Goal: Task Accomplishment & Management: Manage account settings

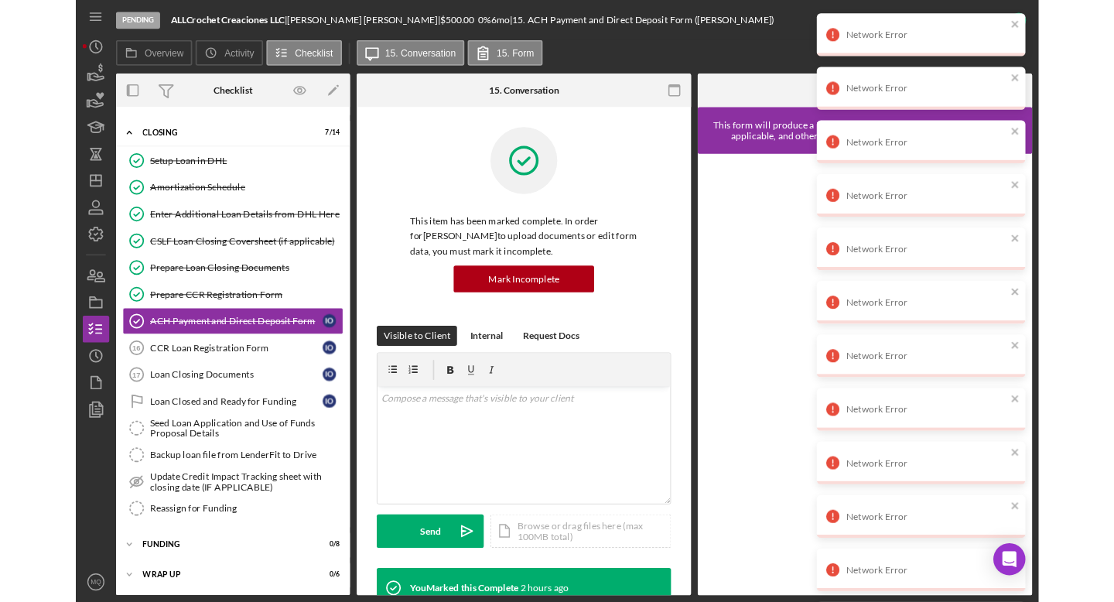
scroll to position [97, 0]
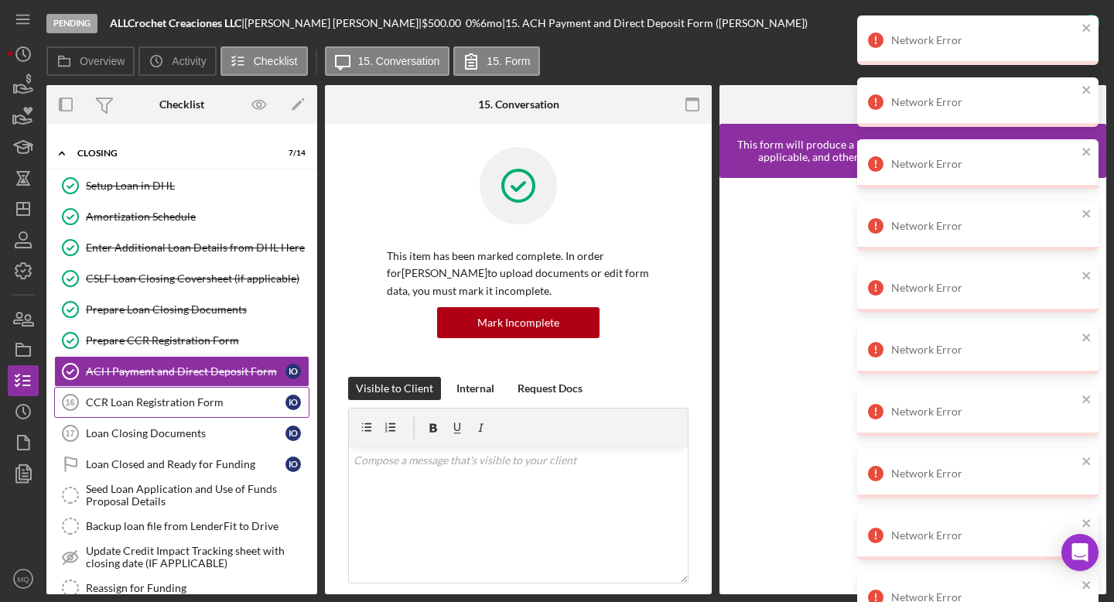
click at [224, 411] on link "CCR Loan Registration Form 16 CCR Loan Registration Form I O" at bounding box center [181, 402] width 255 height 31
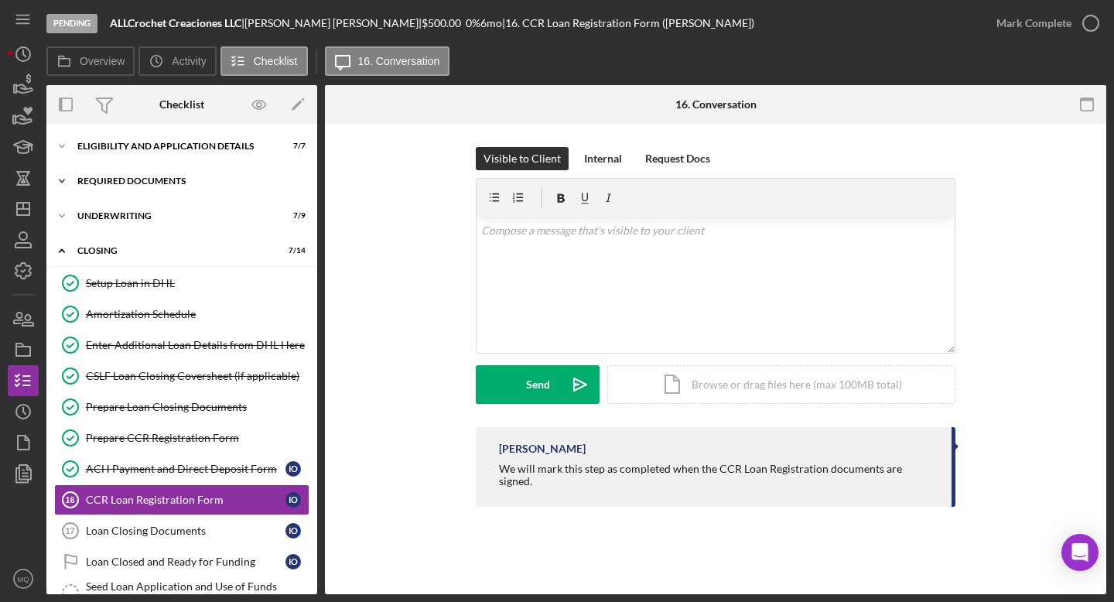
click at [175, 189] on div "Icon/Expander REQUIRED DOCUMENTS 10 / 10" at bounding box center [181, 181] width 271 height 31
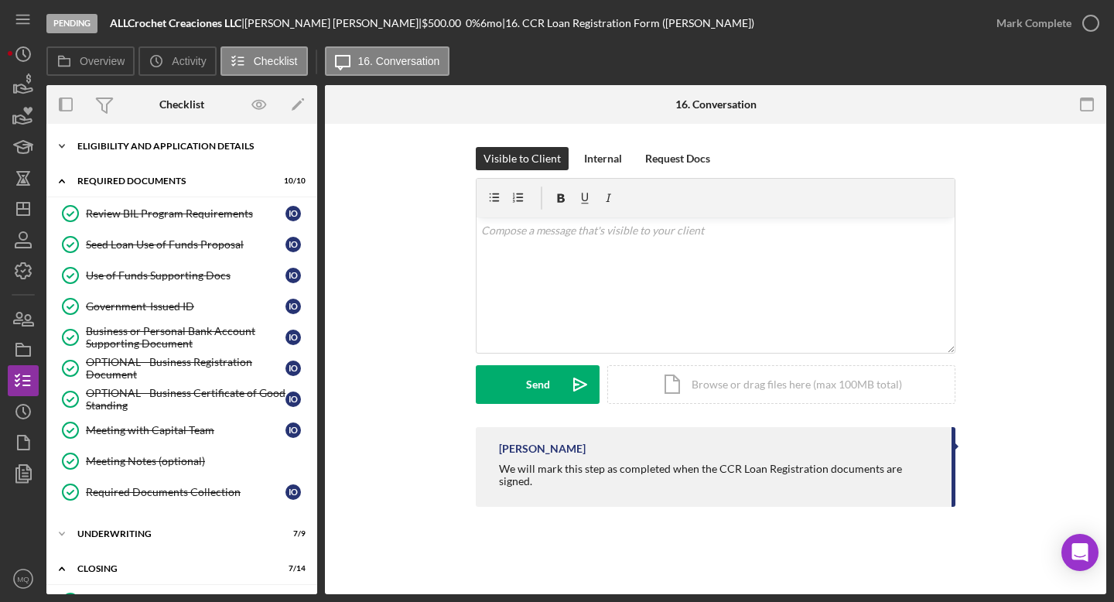
click at [176, 152] on div "Icon/Expander Eligibility and Application Details 7 / 7" at bounding box center [181, 146] width 271 height 31
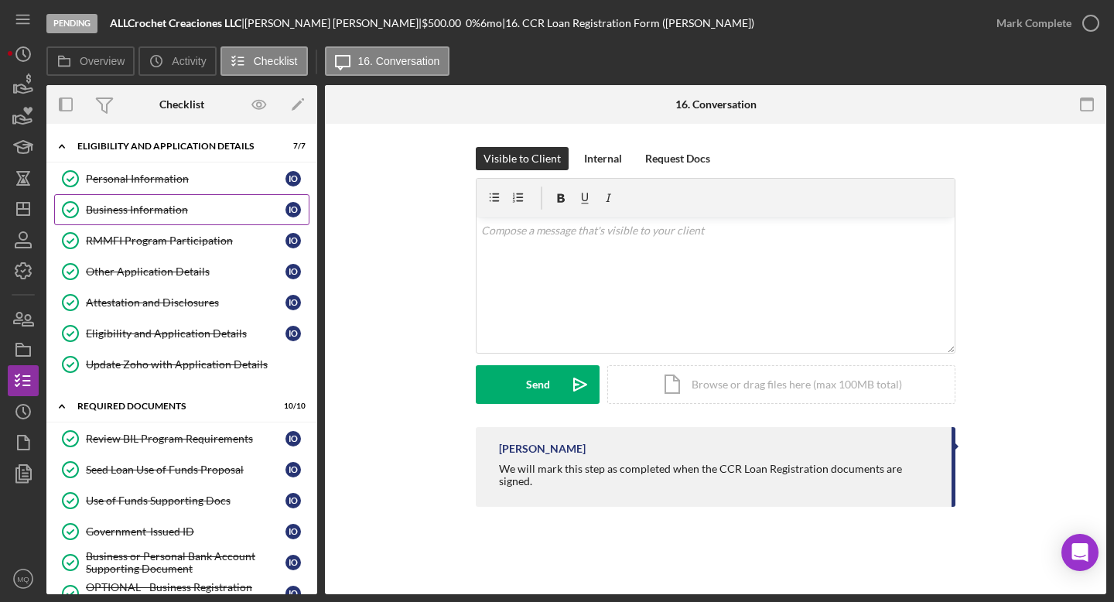
click at [150, 214] on div "Business Information" at bounding box center [186, 209] width 200 height 12
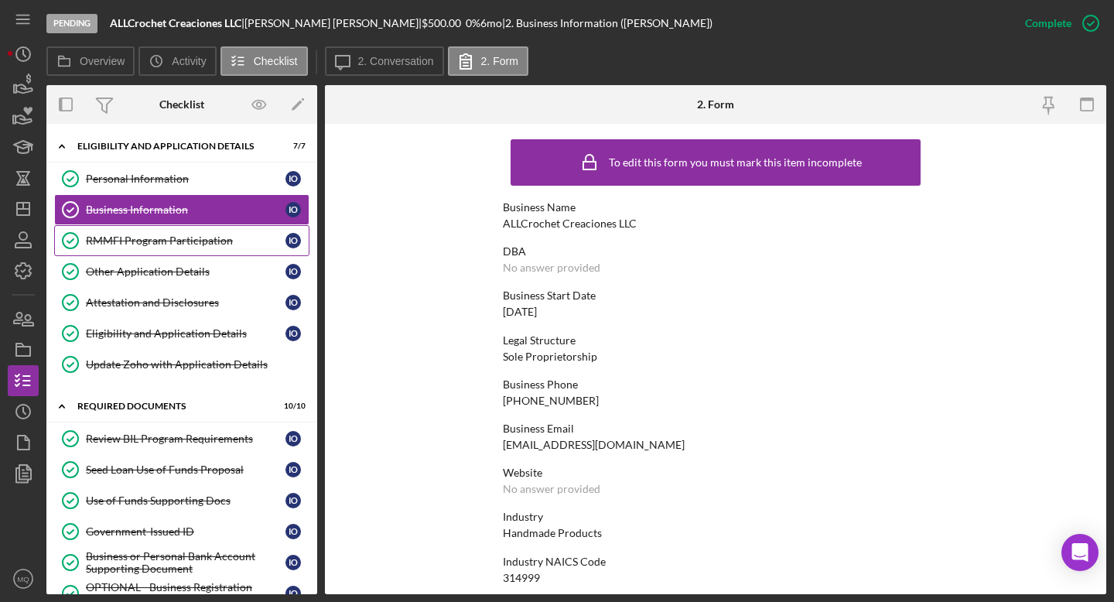
click at [152, 244] on div "RMMFI Program Participation" at bounding box center [186, 240] width 200 height 12
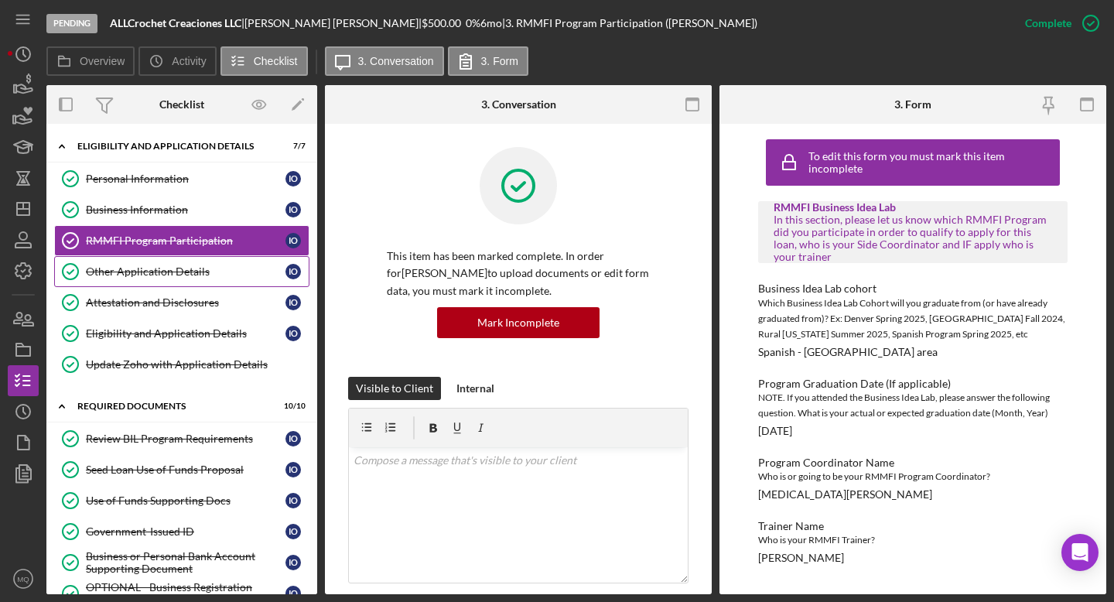
click at [183, 268] on div "Other Application Details" at bounding box center [186, 271] width 200 height 12
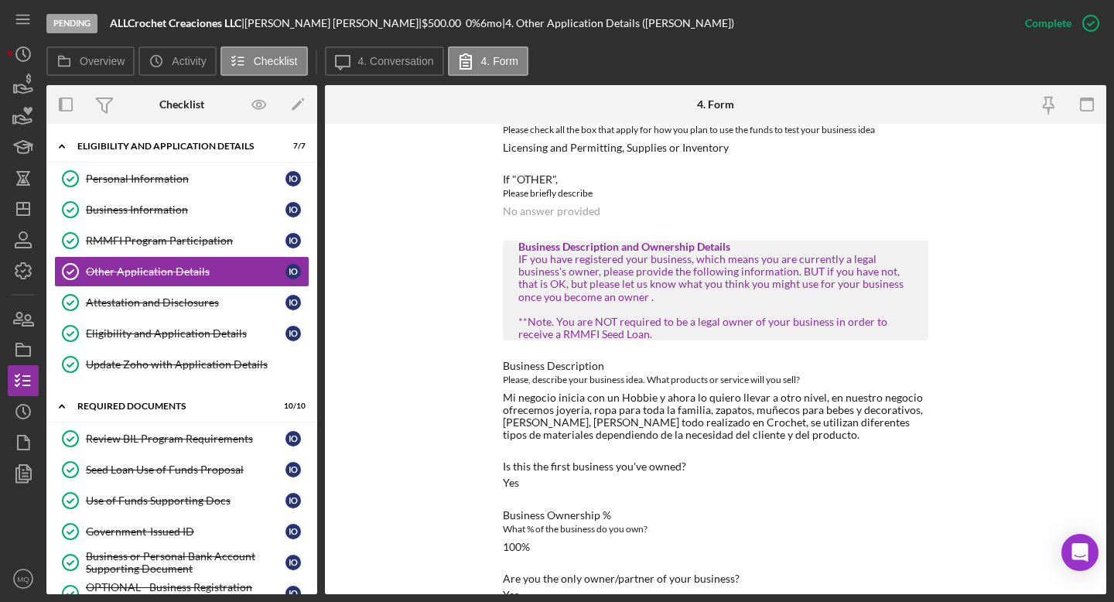
scroll to position [250, 0]
drag, startPoint x: 702, startPoint y: 423, endPoint x: 737, endPoint y: 421, distance: 35.7
click at [695, 421] on div "Mi negocio inicia con un Hobbie y ahora lo quiero llevar a otro nivel, en nuest…" at bounding box center [715, 416] width 425 height 50
copy div "Crochet"
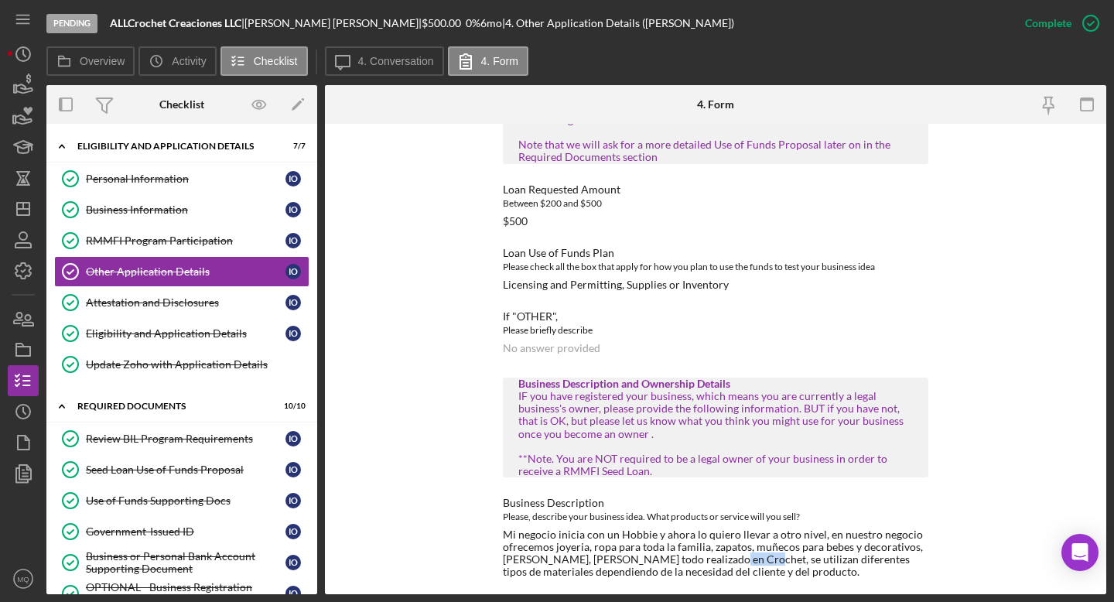
scroll to position [0, 0]
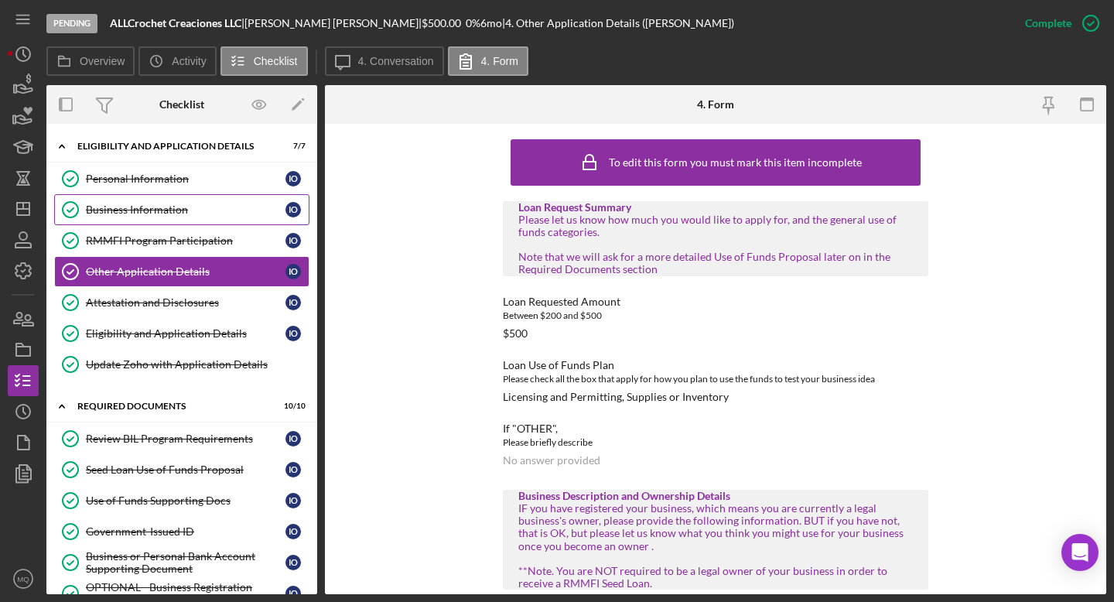
click at [174, 212] on div "Business Information" at bounding box center [186, 209] width 200 height 12
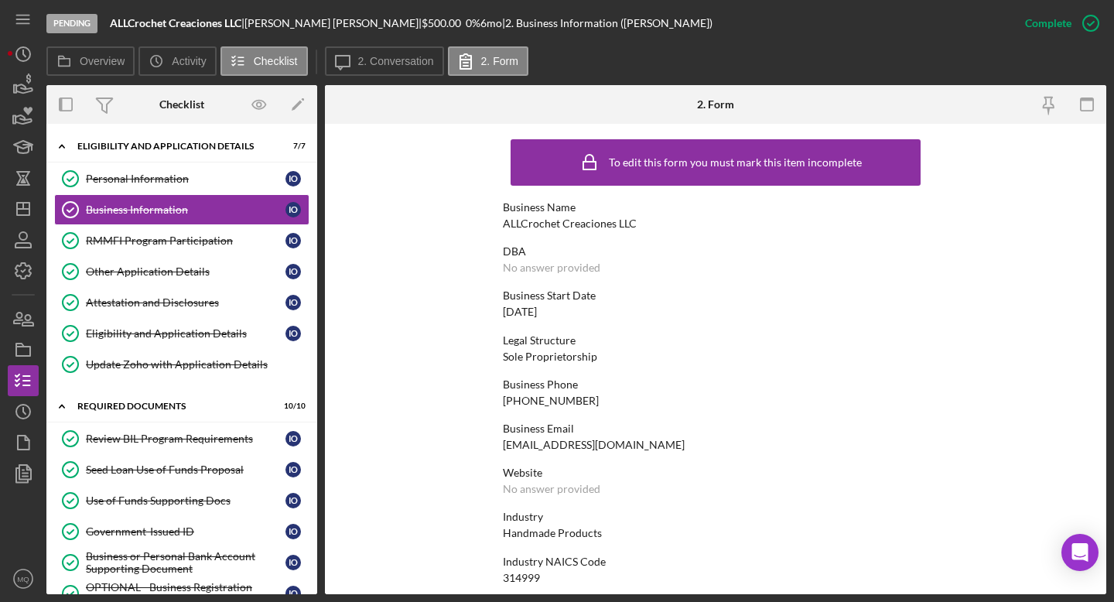
drag, startPoint x: 562, startPoint y: 313, endPoint x: 500, endPoint y: 312, distance: 62.7
click at [500, 312] on form "To edit this form you must mark this item incomplete Business Name ALLCrochet C…" at bounding box center [715, 359] width 781 height 470
copy div "[DATE]"
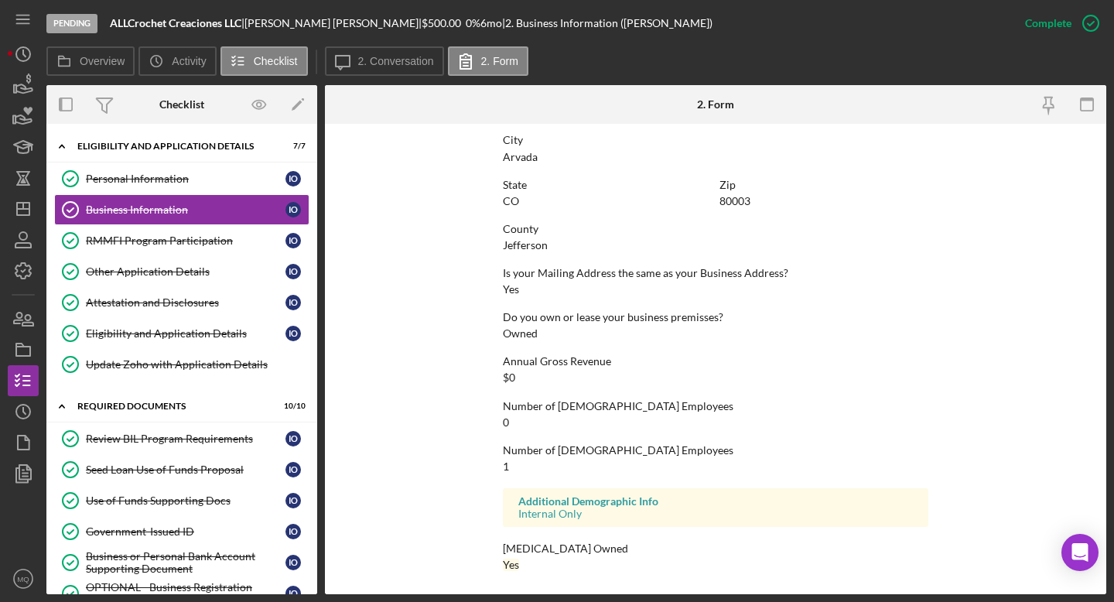
scroll to position [654, 0]
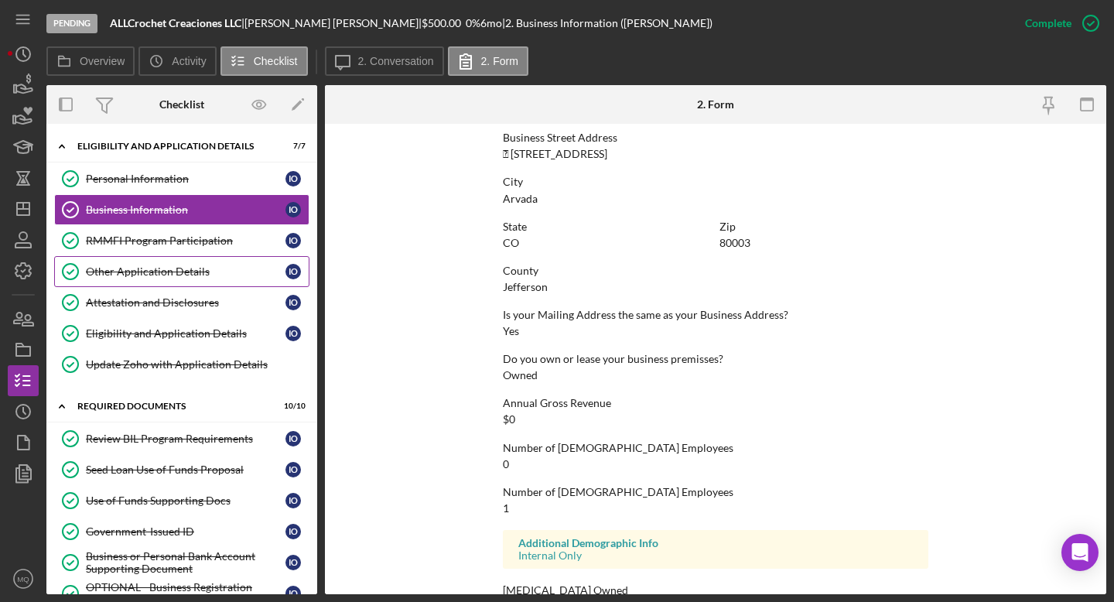
click at [203, 260] on link "Other Application Details Other Application Details I O" at bounding box center [181, 271] width 255 height 31
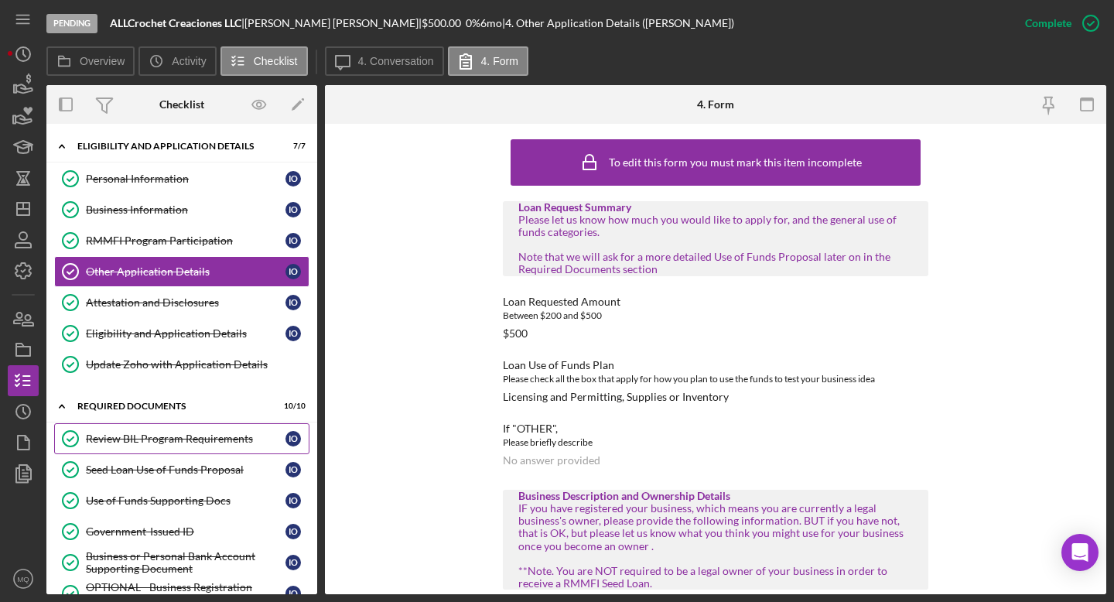
click at [228, 444] on div "Review BIL Program Requirements" at bounding box center [186, 438] width 200 height 12
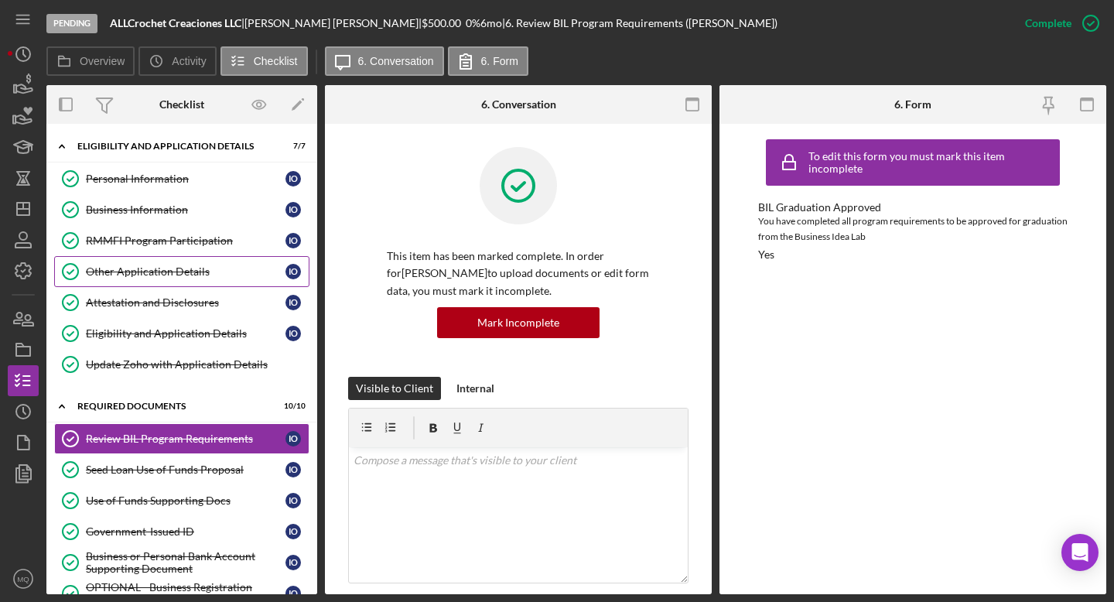
click at [208, 271] on div "Other Application Details" at bounding box center [186, 271] width 200 height 12
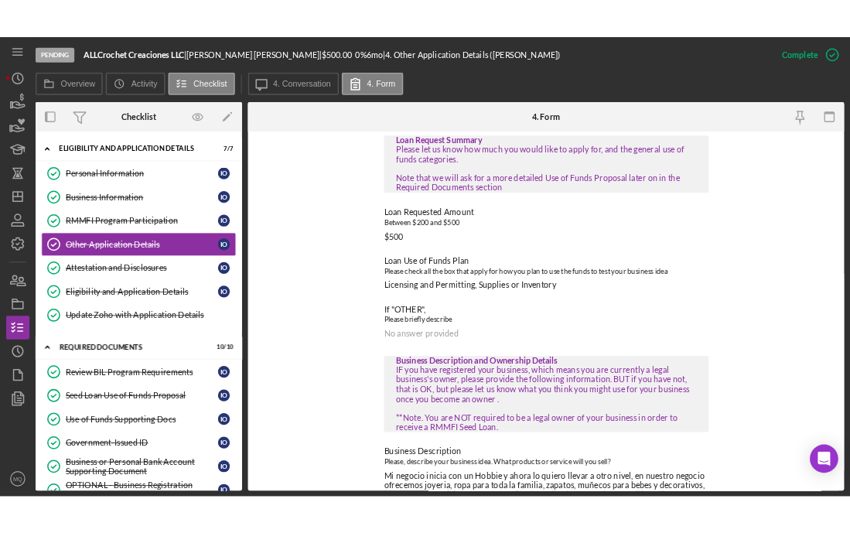
scroll to position [77, 0]
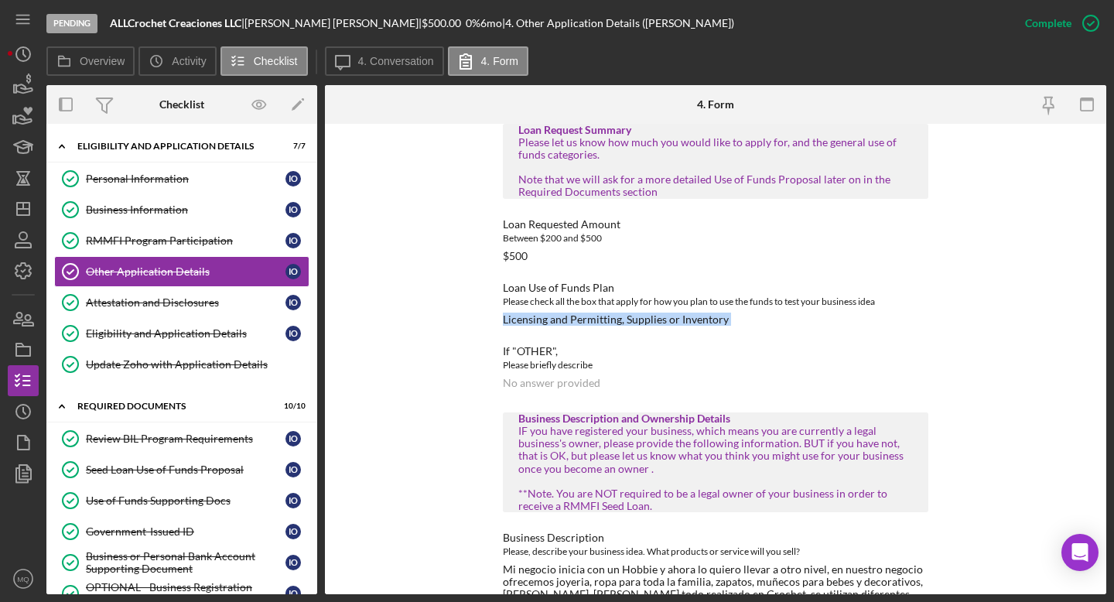
drag, startPoint x: 501, startPoint y: 321, endPoint x: 716, endPoint y: 325, distance: 215.1
copy div "Licensing and Permitting, Supplies or Inventory"
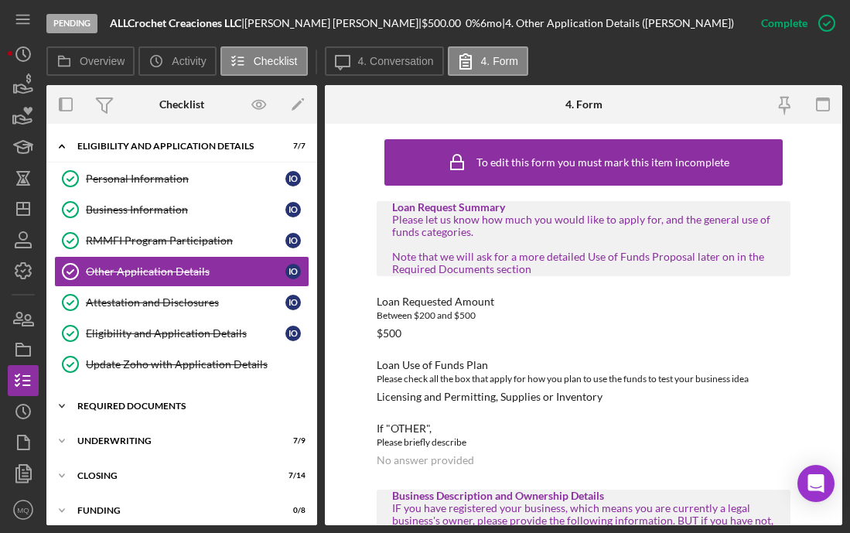
click at [180, 406] on div "REQUIRED DOCUMENTS" at bounding box center [187, 405] width 220 height 9
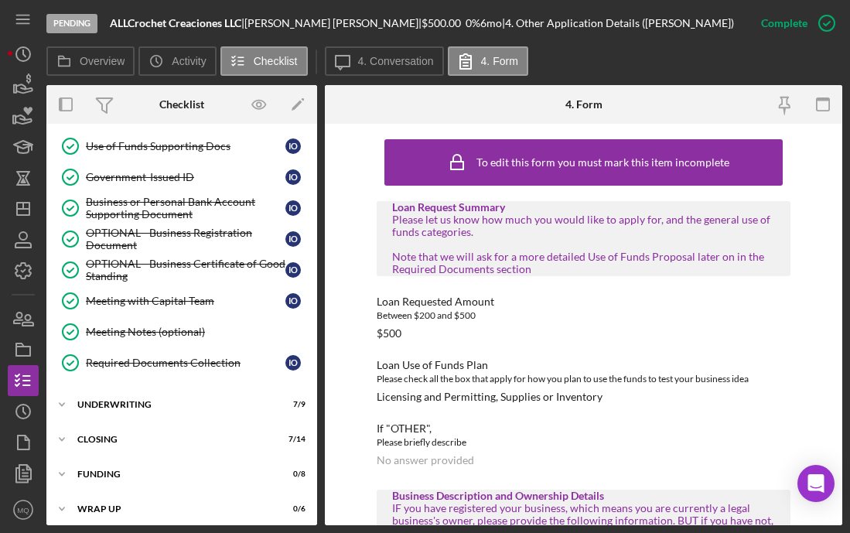
scroll to position [362, 0]
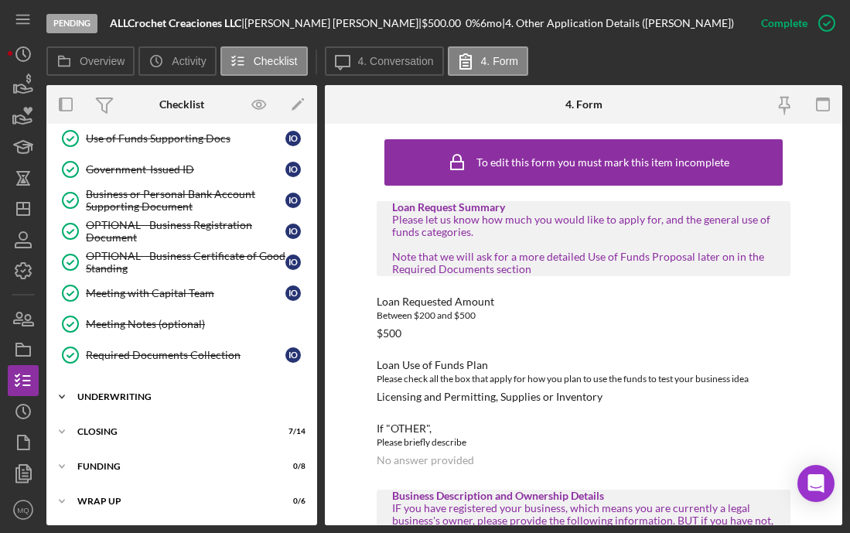
click at [113, 401] on div "Icon/Expander UNDERWRITING 7 / 9" at bounding box center [181, 396] width 271 height 31
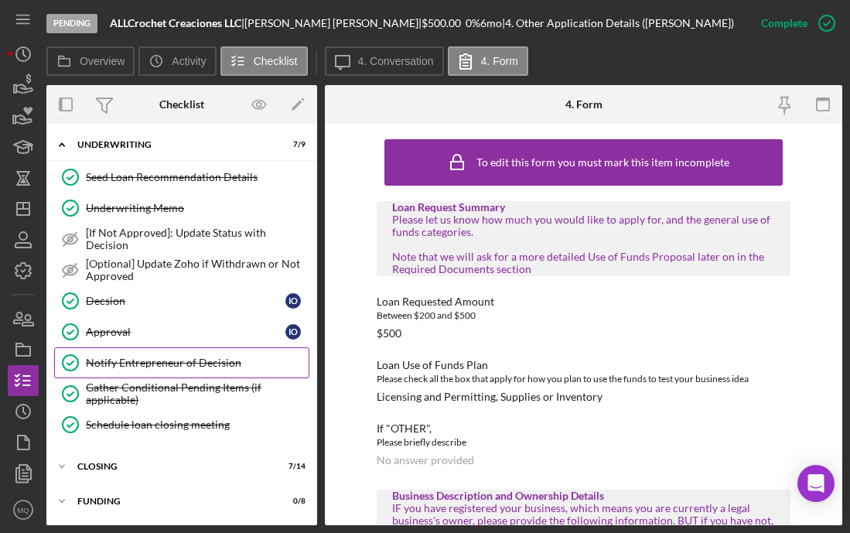
scroll to position [649, 0]
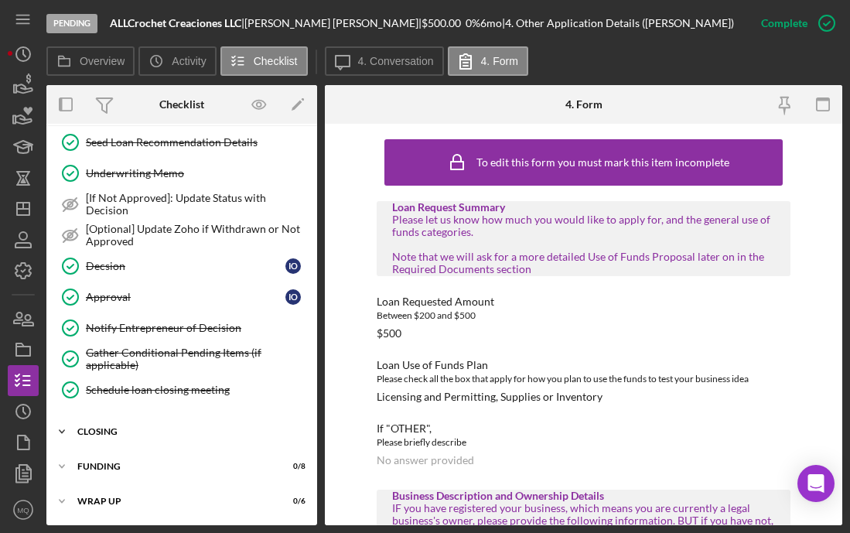
click at [113, 438] on div "Icon/Expander closing 7 / 14" at bounding box center [181, 431] width 271 height 31
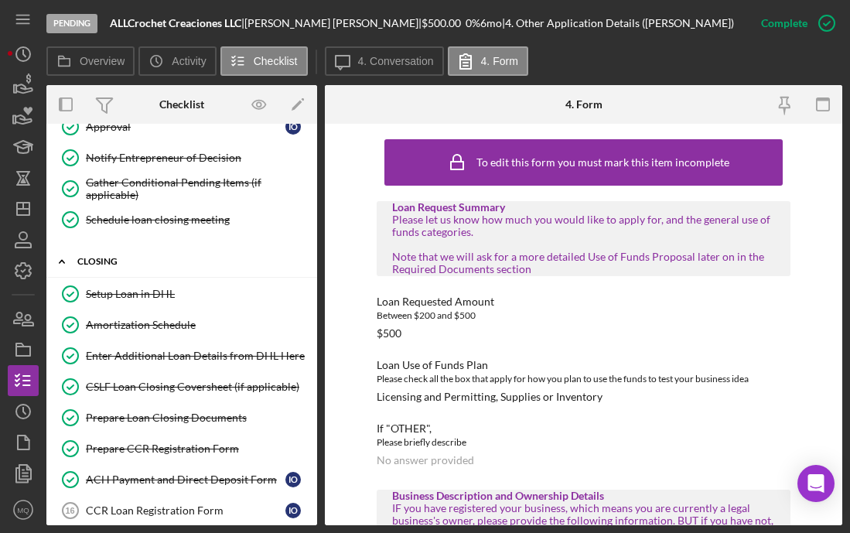
scroll to position [1091, 0]
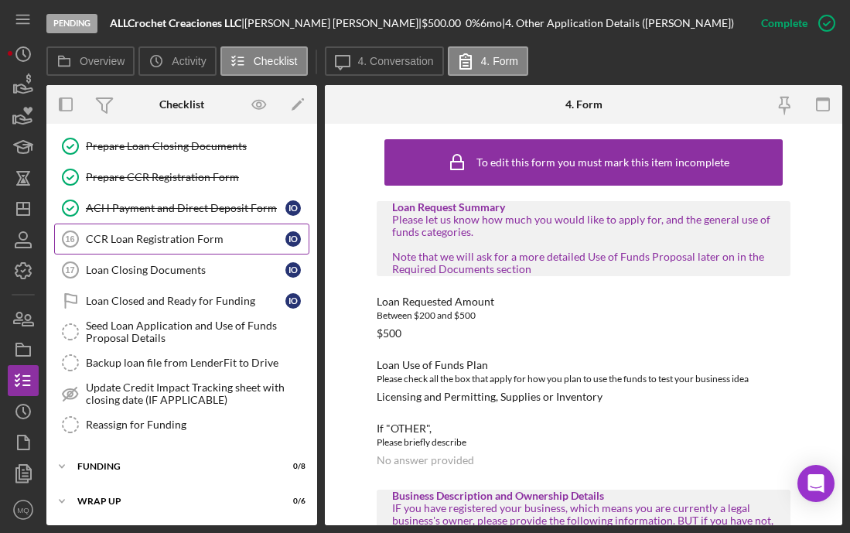
click at [199, 244] on div "CCR Loan Registration Form" at bounding box center [186, 239] width 200 height 12
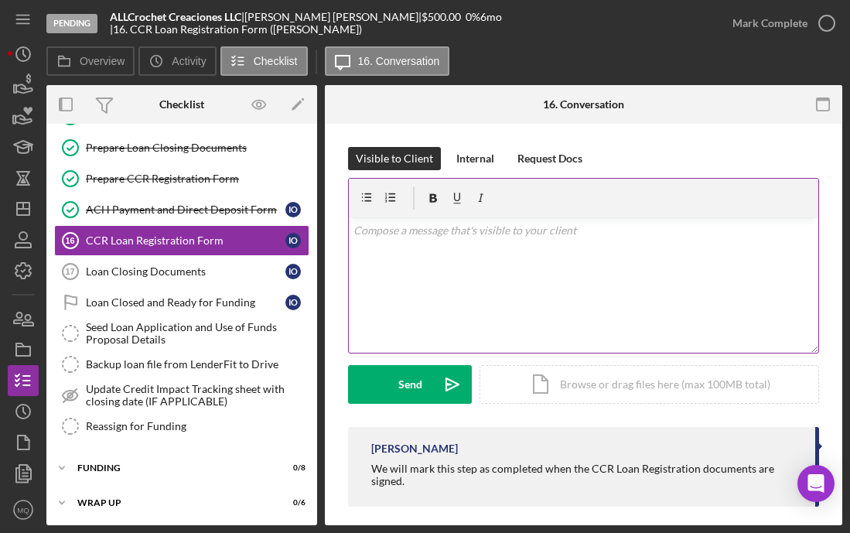
scroll to position [1091, 0]
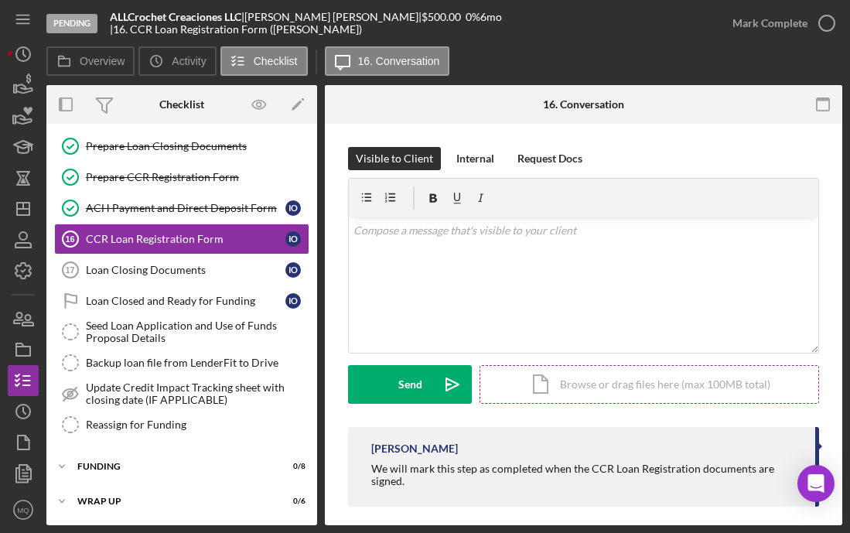
click at [603, 390] on div "Icon/Document Browse or drag files here (max 100MB total) Tap to choose files o…" at bounding box center [650, 384] width 340 height 39
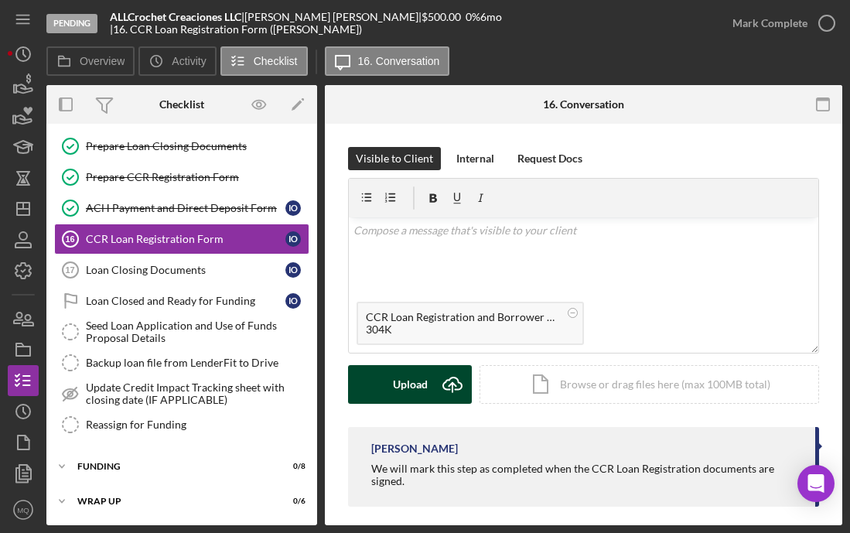
click at [388, 384] on button "Upload Icon/Upload" at bounding box center [410, 384] width 124 height 39
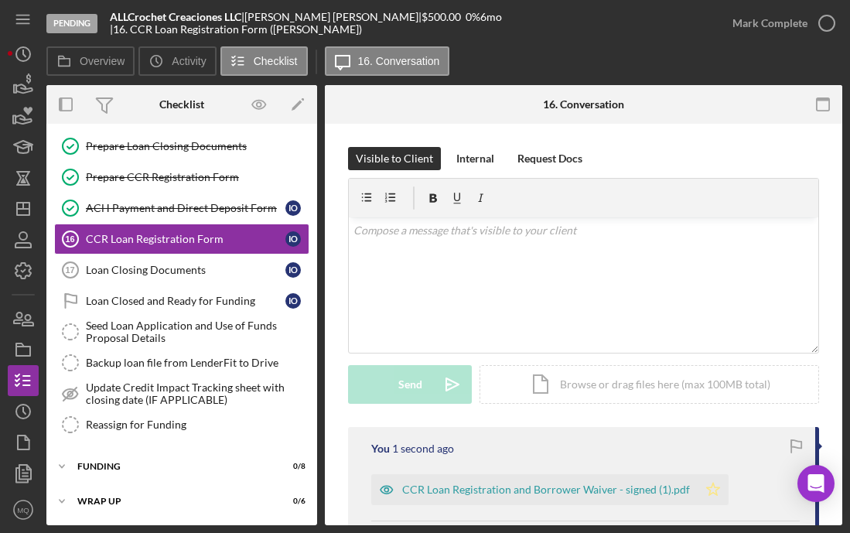
click at [695, 485] on polygon "button" at bounding box center [713, 489] width 13 height 12
click at [695, 25] on icon "button" at bounding box center [827, 23] width 39 height 39
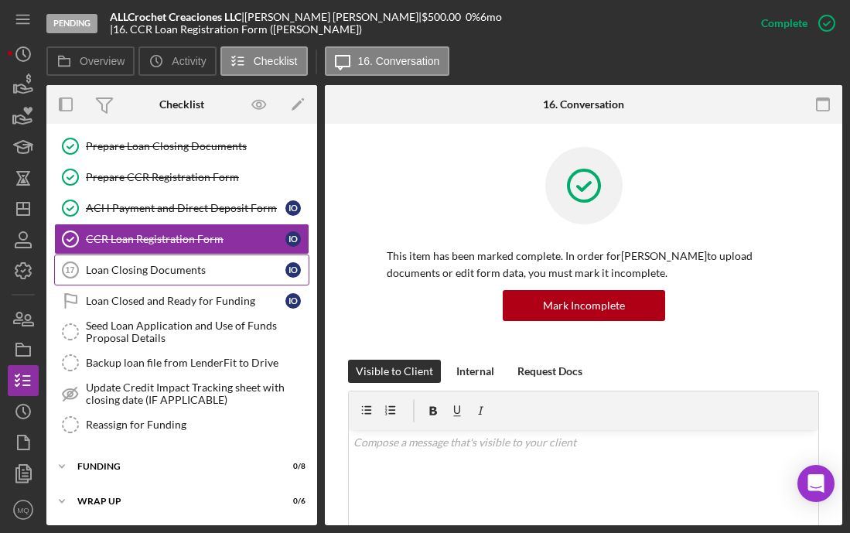
click at [200, 266] on div "Loan Closing Documents" at bounding box center [186, 270] width 200 height 12
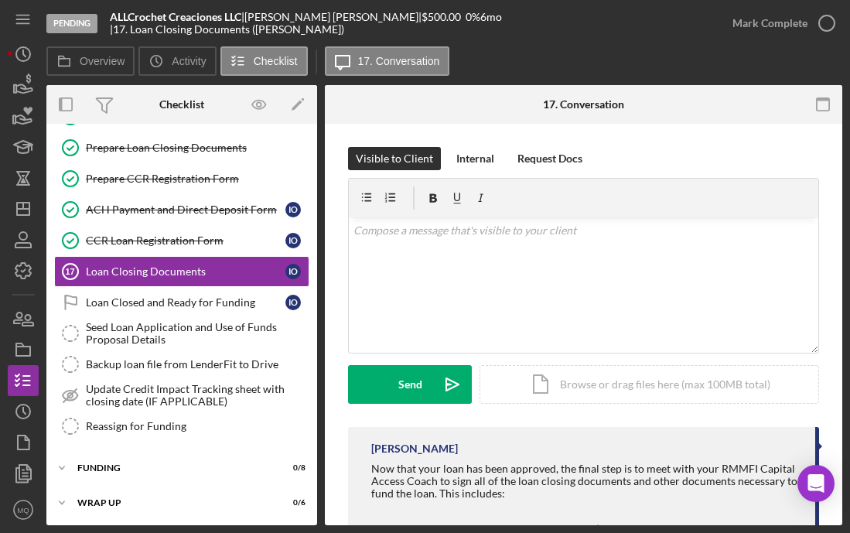
scroll to position [1091, 0]
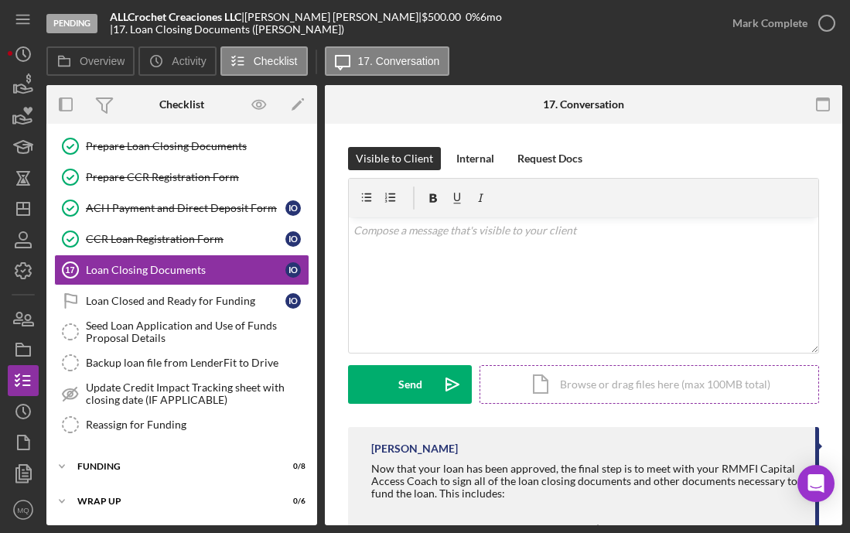
click at [576, 390] on div "Icon/Document Browse or drag files here (max 100MB total) Tap to choose files o…" at bounding box center [650, 384] width 340 height 39
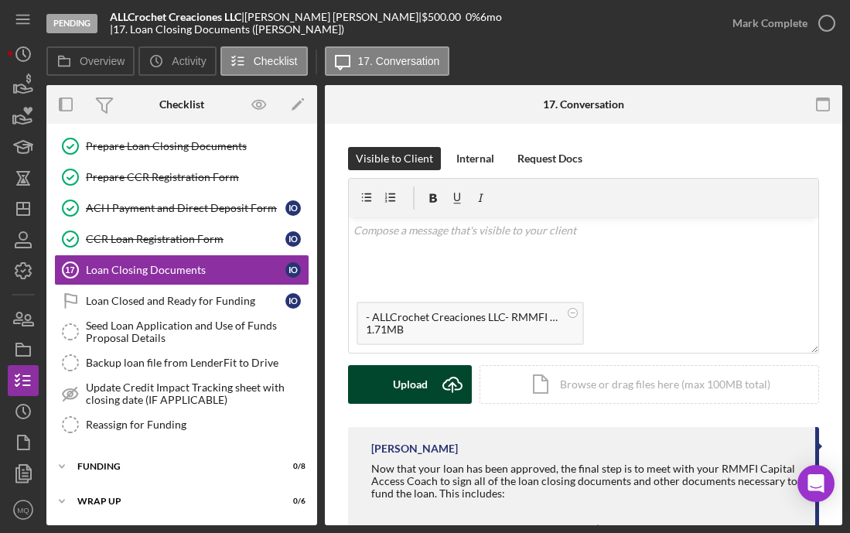
click at [417, 385] on div "Upload" at bounding box center [410, 384] width 35 height 39
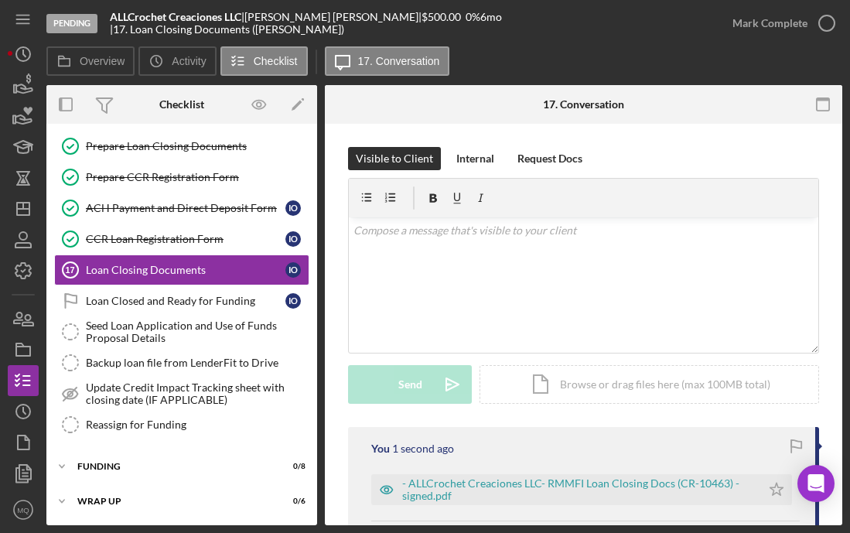
click at [214, 308] on link "Loan Closed and Ready for Funding Loan Closed and Ready for Funding I O" at bounding box center [181, 300] width 255 height 31
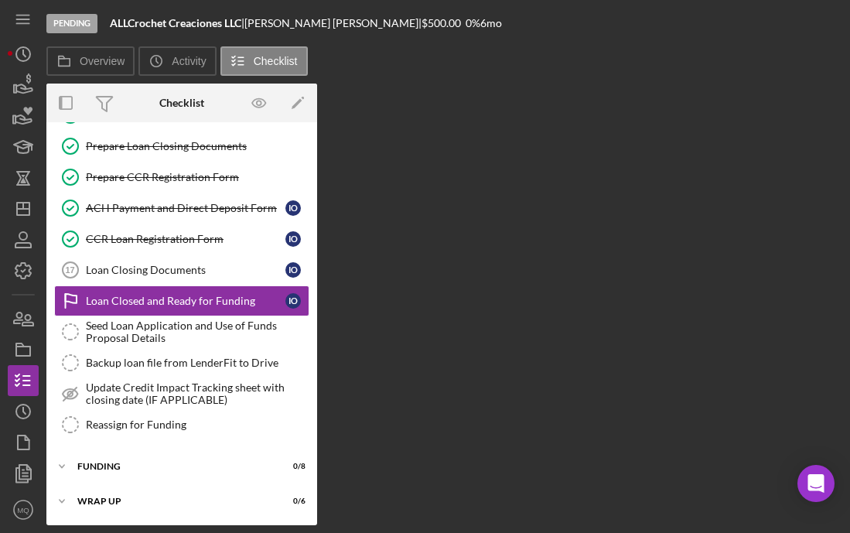
scroll to position [1091, 0]
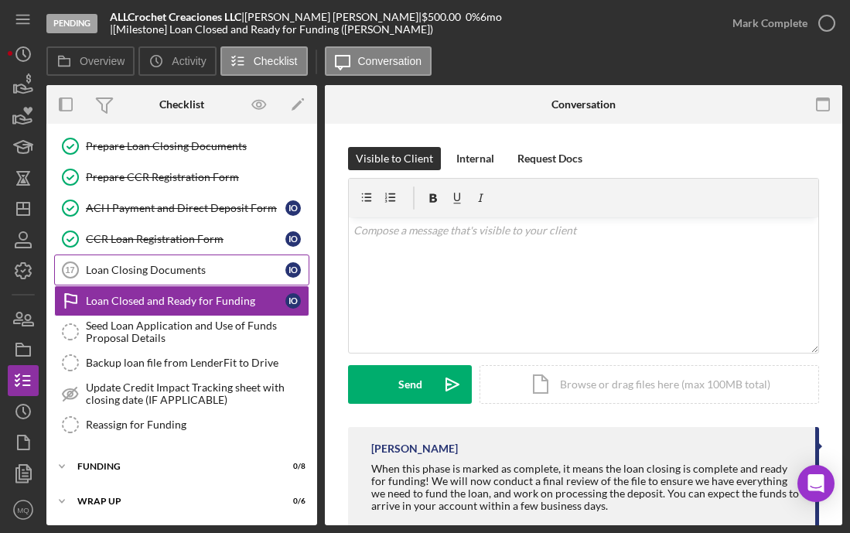
click at [210, 271] on div "Loan Closing Documents" at bounding box center [186, 270] width 200 height 12
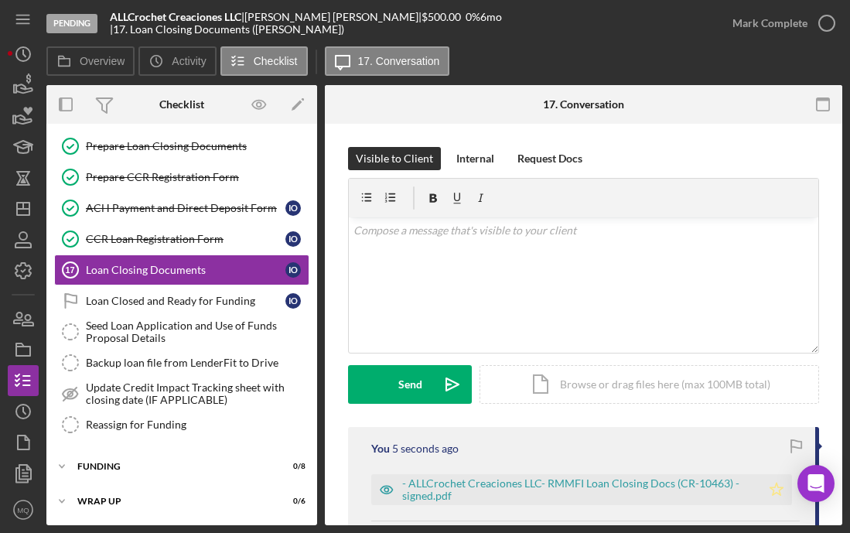
click at [695, 491] on icon "Icon/Star" at bounding box center [776, 489] width 31 height 31
click at [695, 22] on icon "button" at bounding box center [827, 23] width 39 height 39
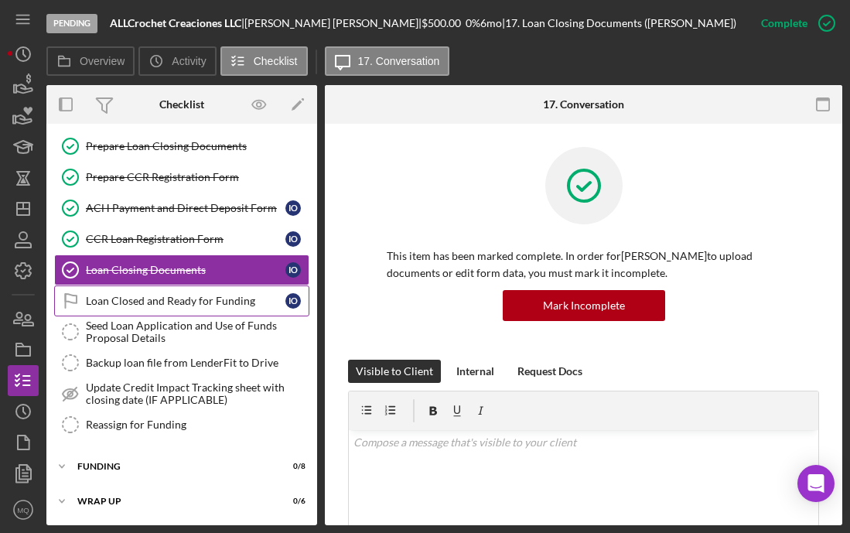
click at [200, 301] on div "Loan Closed and Ready for Funding" at bounding box center [186, 301] width 200 height 12
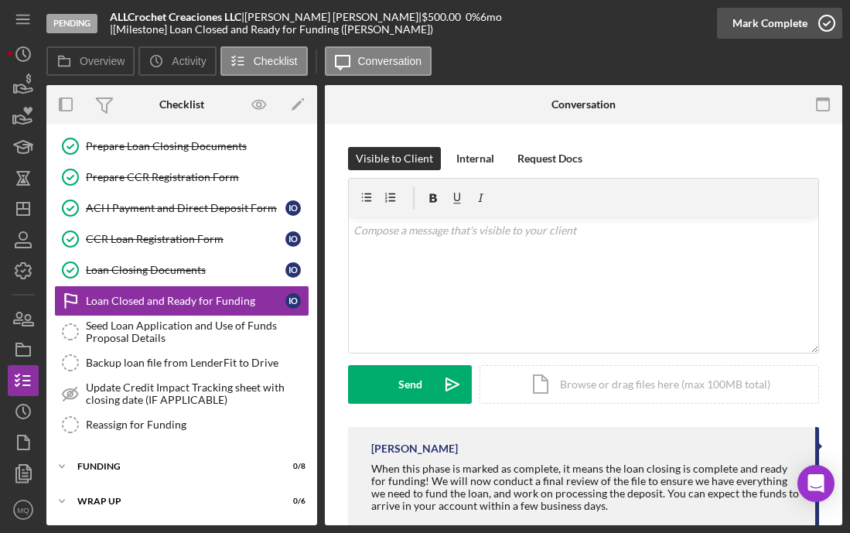
click at [695, 15] on circle "button" at bounding box center [826, 22] width 15 height 15
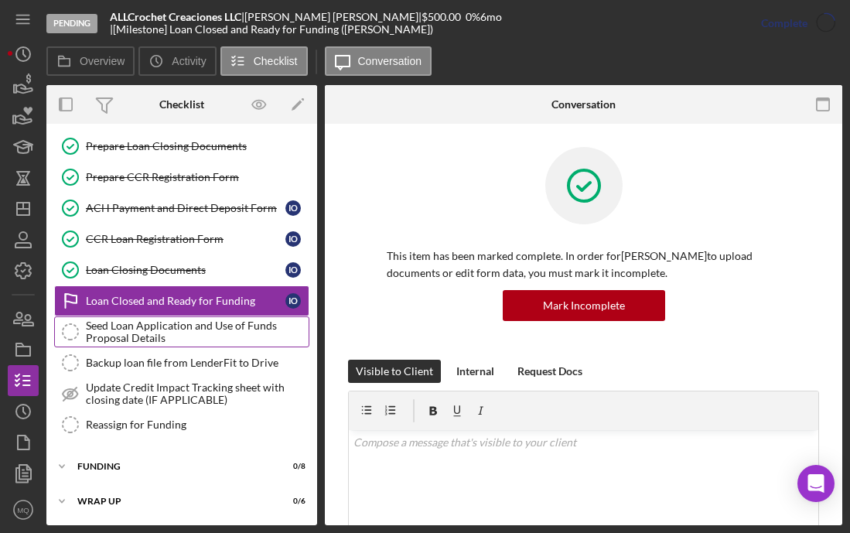
click at [231, 344] on link "Seed Loan Application and Use of Funds Proposal Details Seed Loan Application a…" at bounding box center [181, 331] width 255 height 31
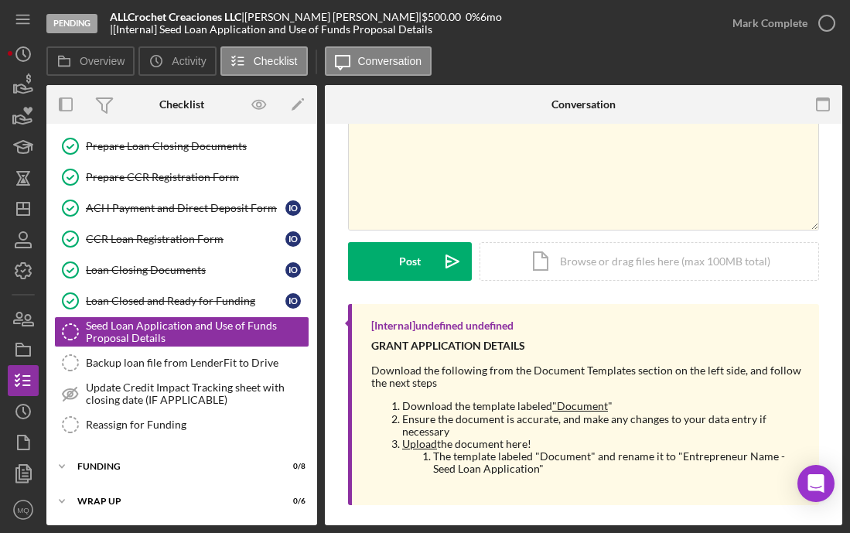
scroll to position [134, 0]
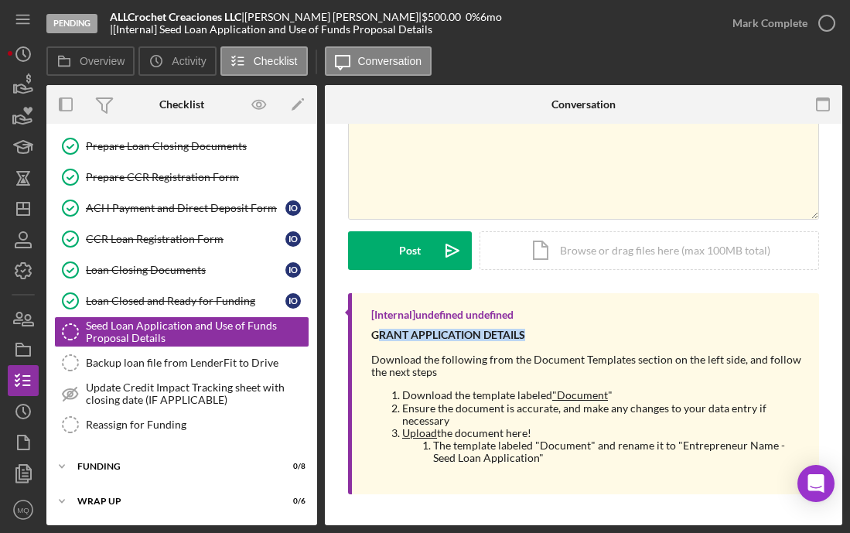
drag, startPoint x: 377, startPoint y: 333, endPoint x: 530, endPoint y: 338, distance: 153.2
click at [530, 338] on div "GRANT APPLICATION DETAILS" at bounding box center [587, 335] width 432 height 12
drag, startPoint x: 371, startPoint y: 335, endPoint x: 528, endPoint y: 340, distance: 157.1
click at [528, 340] on div "GRANT APPLICATION DETAILS" at bounding box center [587, 335] width 432 height 12
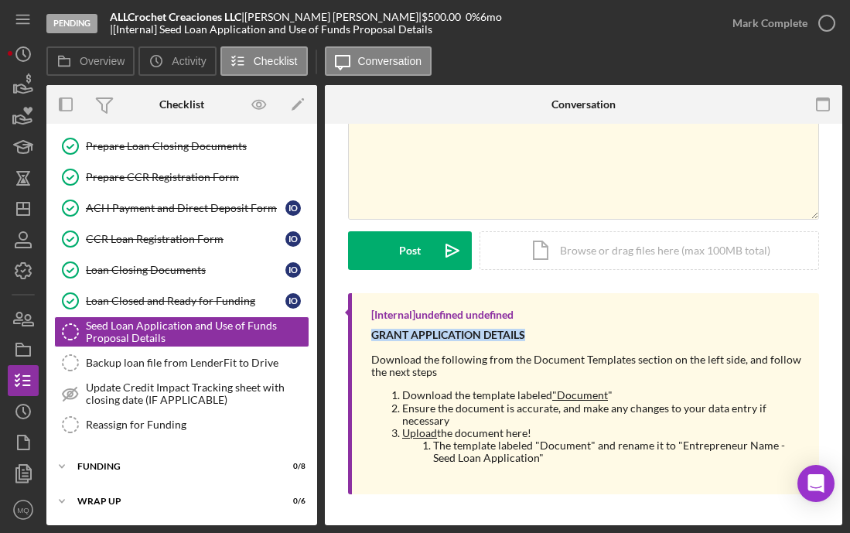
copy strong "GRANT APPLICATION DETAILS"
click at [30, 487] on icon "button" at bounding box center [23, 473] width 39 height 39
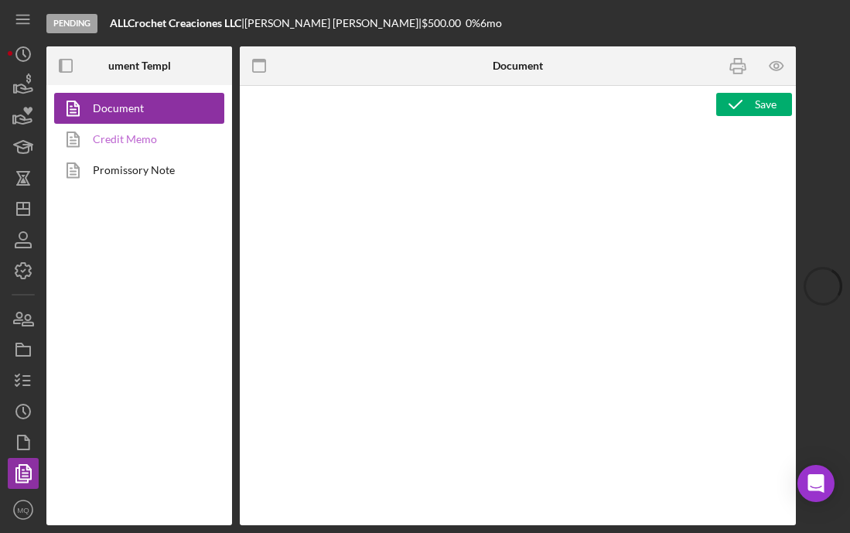
type textarea "<h1 style="text-align: center;">&nbsp;</h1> <h1 style="text-align: center;">See…"
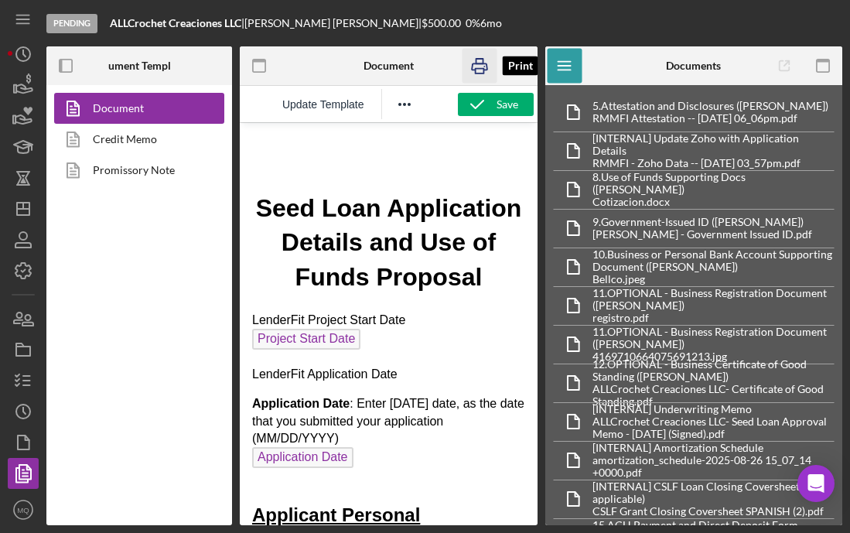
click at [481, 63] on icon "button" at bounding box center [479, 66] width 15 height 6
click at [29, 372] on icon "button" at bounding box center [23, 380] width 39 height 39
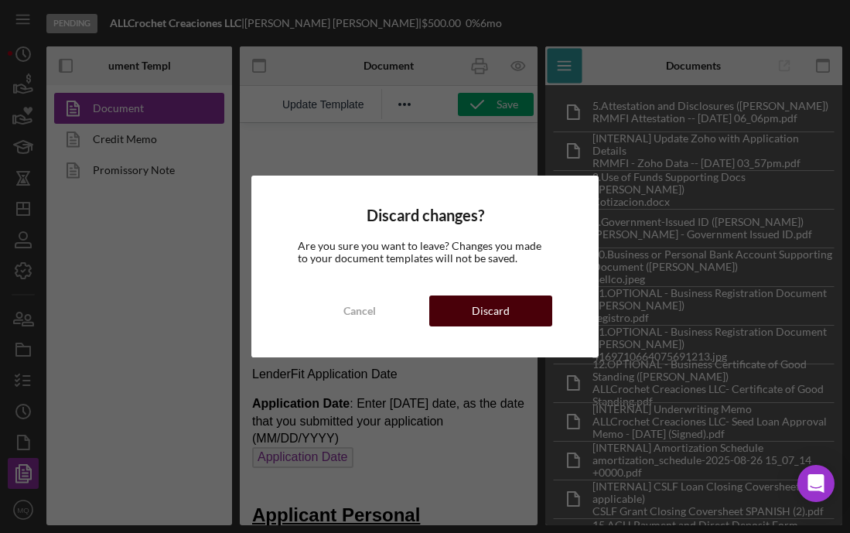
click at [490, 315] on div "Discard" at bounding box center [491, 310] width 38 height 31
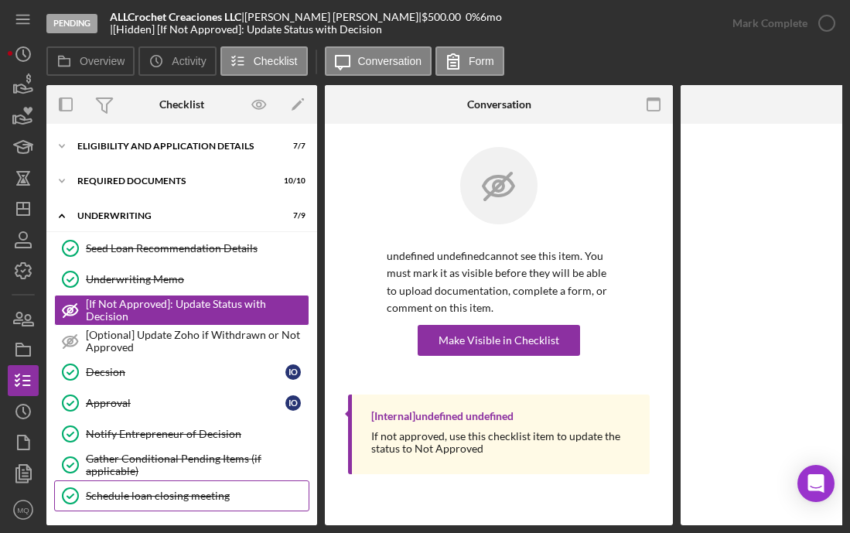
scroll to position [111, 0]
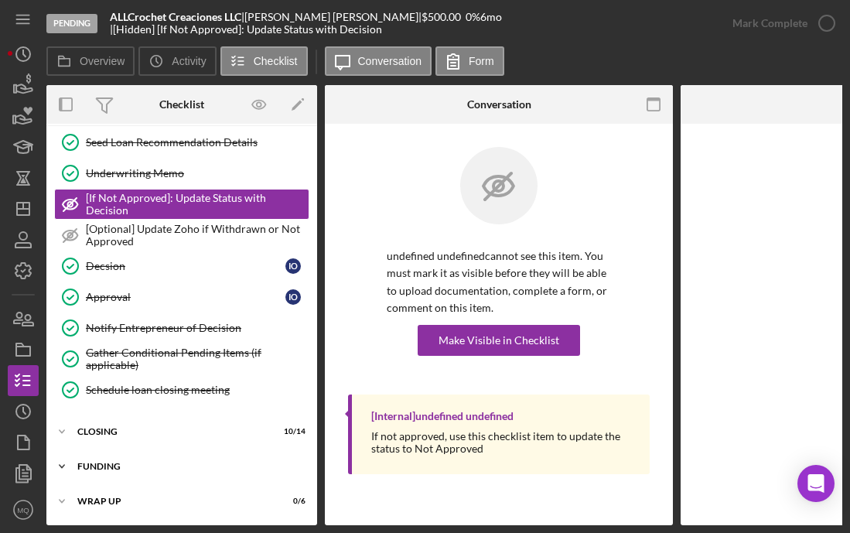
click at [149, 463] on div "FUNDING" at bounding box center [187, 466] width 220 height 9
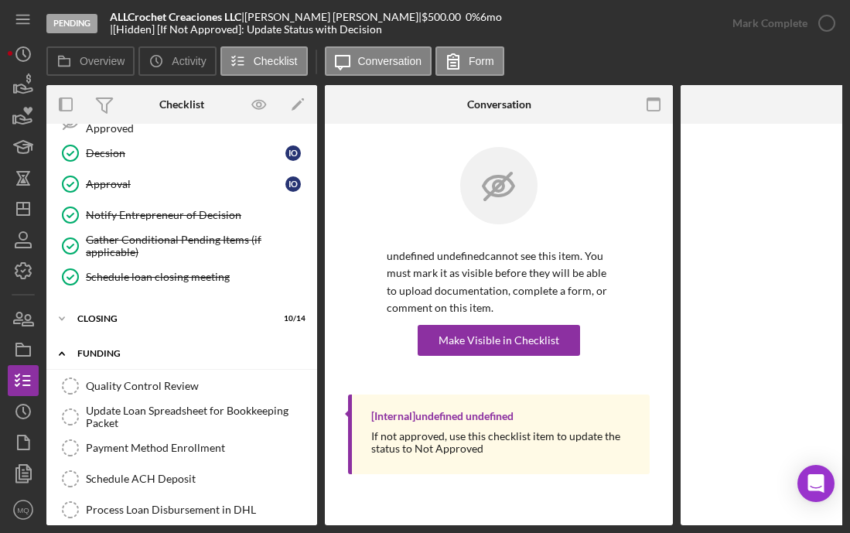
scroll to position [241, 0]
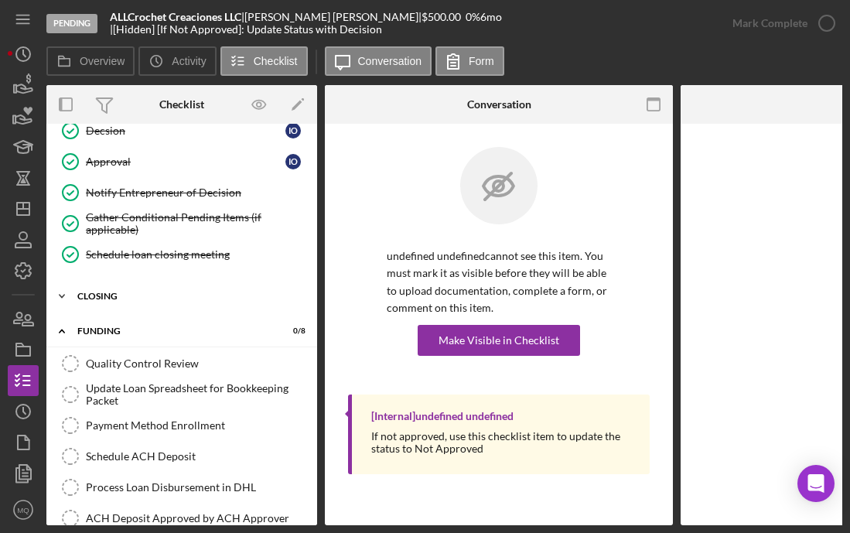
click at [121, 285] on div "Icon/Expander closing 10 / 14" at bounding box center [181, 296] width 271 height 31
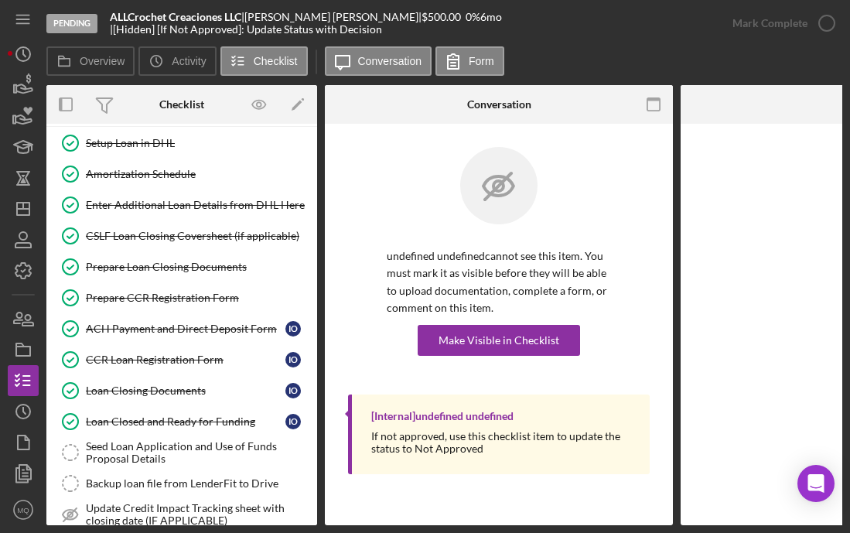
scroll to position [456, 0]
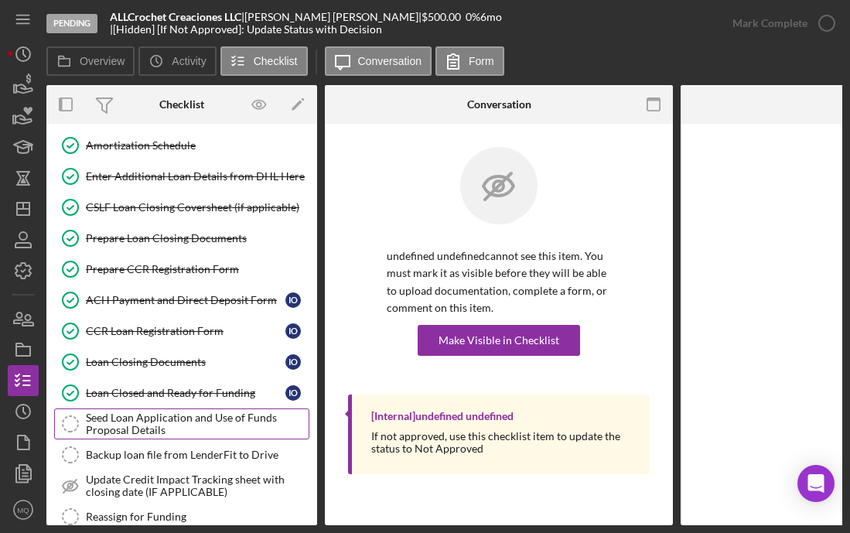
click at [198, 419] on div "Seed Loan Application and Use of Funds Proposal Details" at bounding box center [197, 424] width 223 height 25
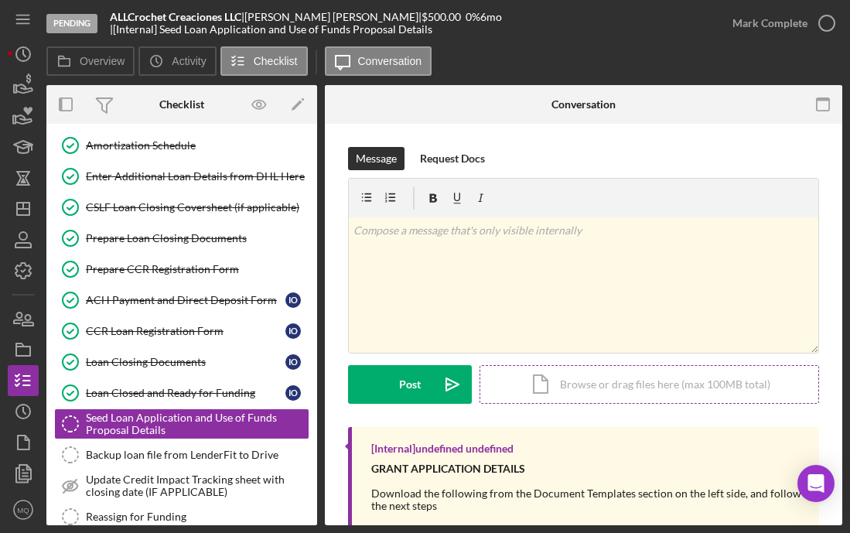
click at [590, 392] on div "Icon/Document Browse or drag files here (max 100MB total) Tap to choose files o…" at bounding box center [650, 384] width 340 height 39
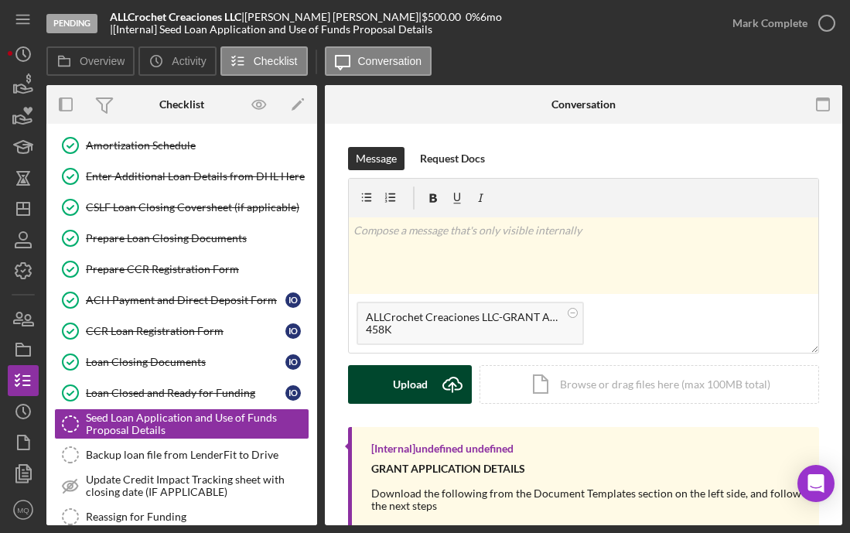
click at [402, 388] on div "Upload" at bounding box center [410, 384] width 35 height 39
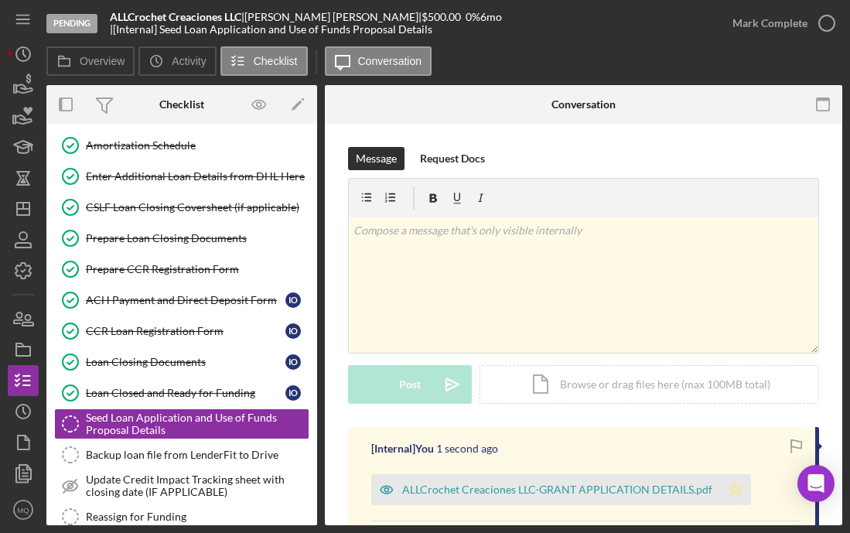
click at [695, 487] on icon "Icon/Star" at bounding box center [735, 489] width 31 height 31
click at [695, 26] on icon "button" at bounding box center [827, 23] width 39 height 39
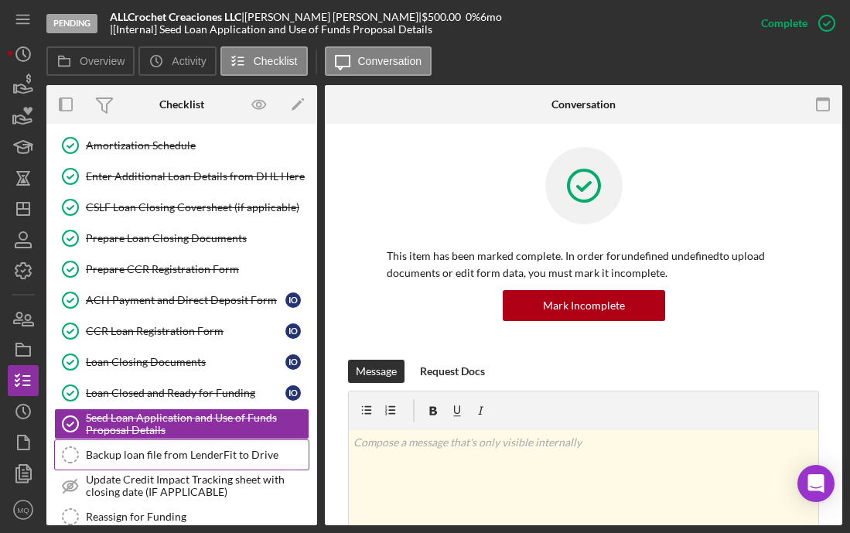
click at [210, 453] on div "Backup loan file from LenderFit to Drive" at bounding box center [197, 455] width 223 height 12
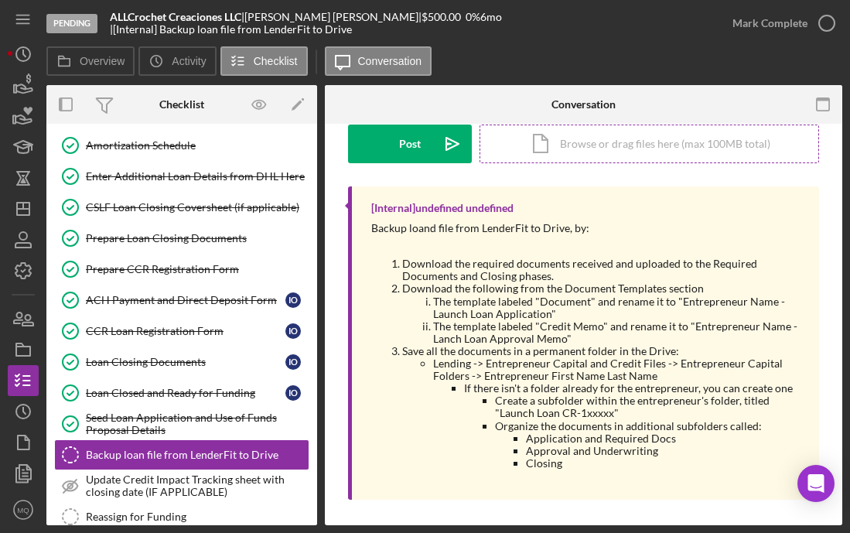
scroll to position [246, 0]
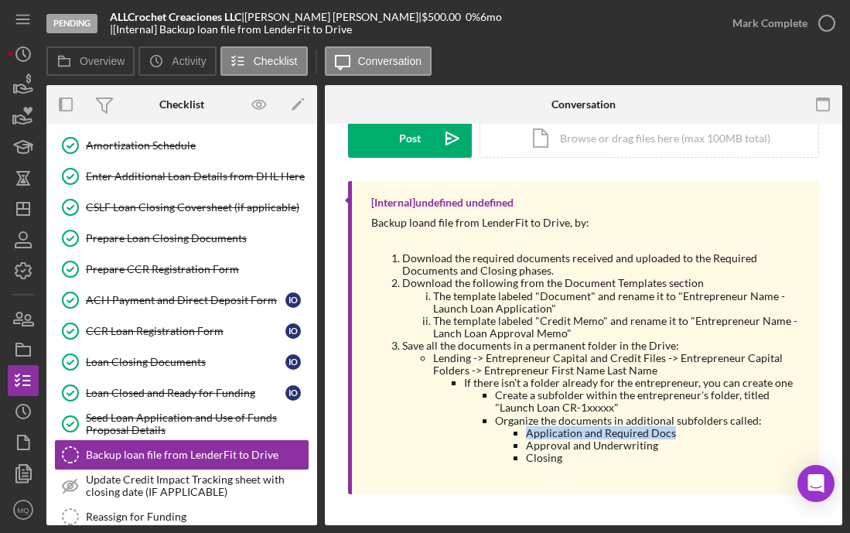
drag, startPoint x: 525, startPoint y: 435, endPoint x: 676, endPoint y: 431, distance: 150.9
click at [676, 431] on ul "Application and Required Docs Approval and Underwriting Closing" at bounding box center [649, 445] width 309 height 37
copy li "Application and Required Docs"
drag, startPoint x: 526, startPoint y: 445, endPoint x: 666, endPoint y: 445, distance: 140.0
click at [666, 445] on li "Approval and Underwriting" at bounding box center [665, 445] width 278 height 12
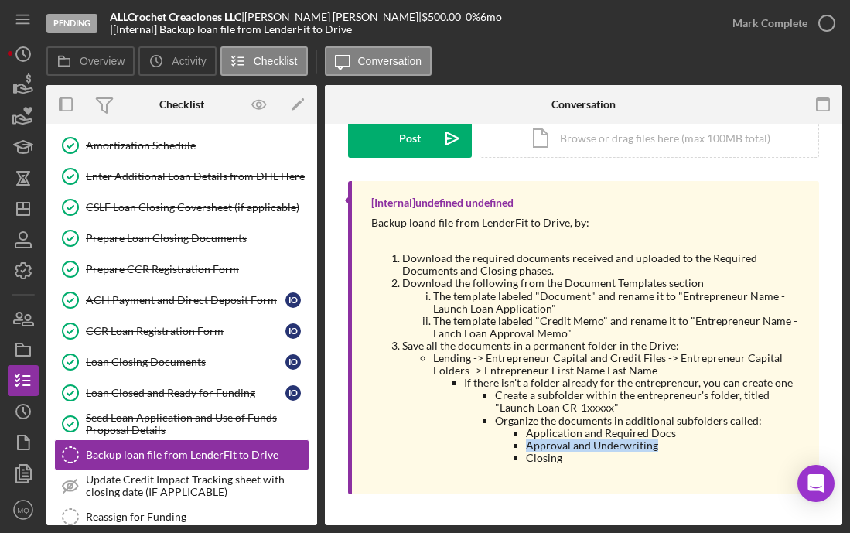
copy li "Approval and Underwriting"
drag, startPoint x: 565, startPoint y: 463, endPoint x: 525, endPoint y: 459, distance: 39.7
click at [525, 459] on ul "Application and Required Docs Approval and Underwriting Closing" at bounding box center [649, 445] width 309 height 37
copy li "Closing"
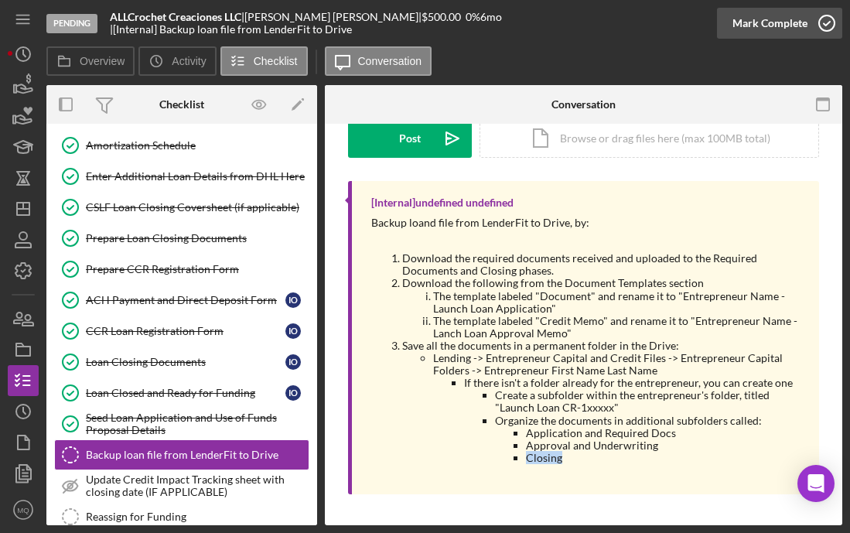
click at [695, 26] on icon "button" at bounding box center [827, 23] width 39 height 39
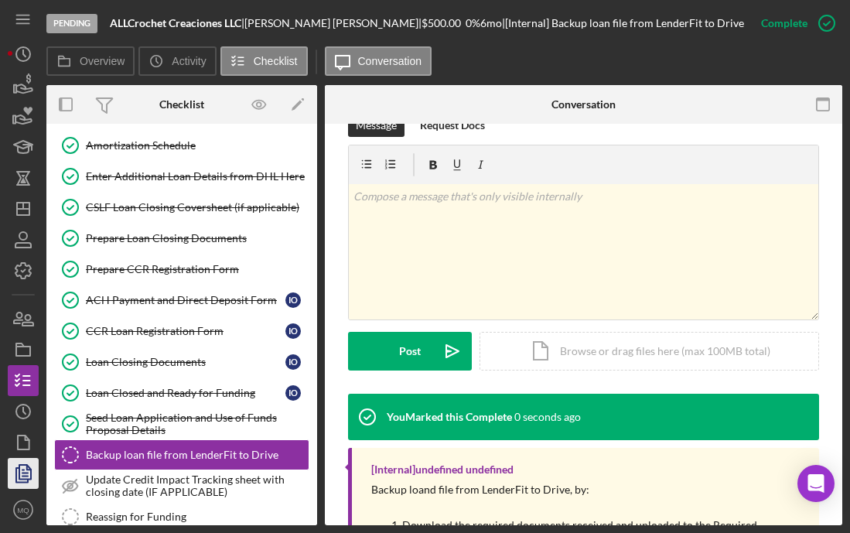
scroll to position [459, 0]
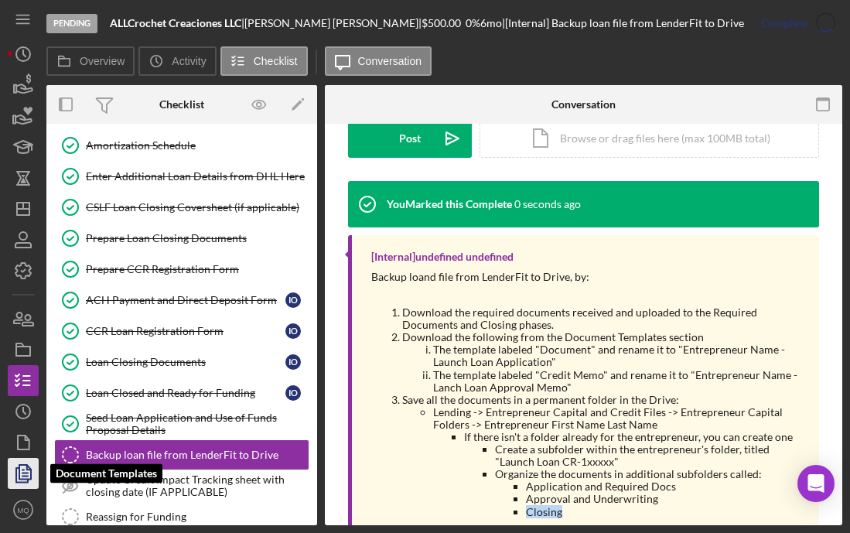
click at [20, 473] on icon "button" at bounding box center [23, 473] width 39 height 39
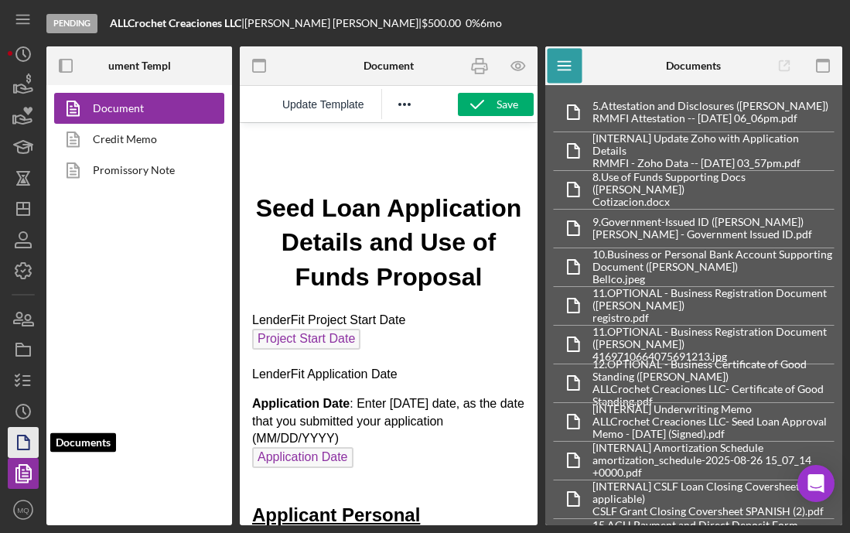
click at [24, 443] on icon "button" at bounding box center [23, 442] width 39 height 39
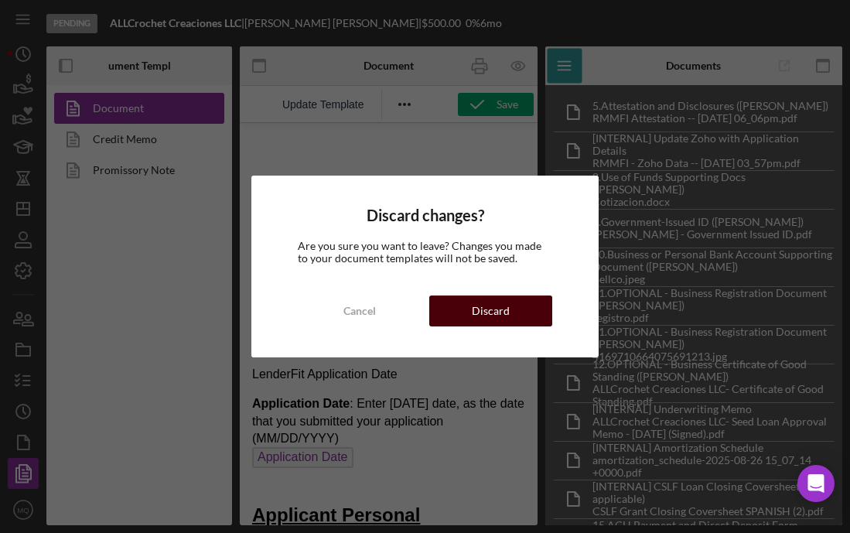
click at [508, 299] on button "Discard" at bounding box center [491, 310] width 124 height 31
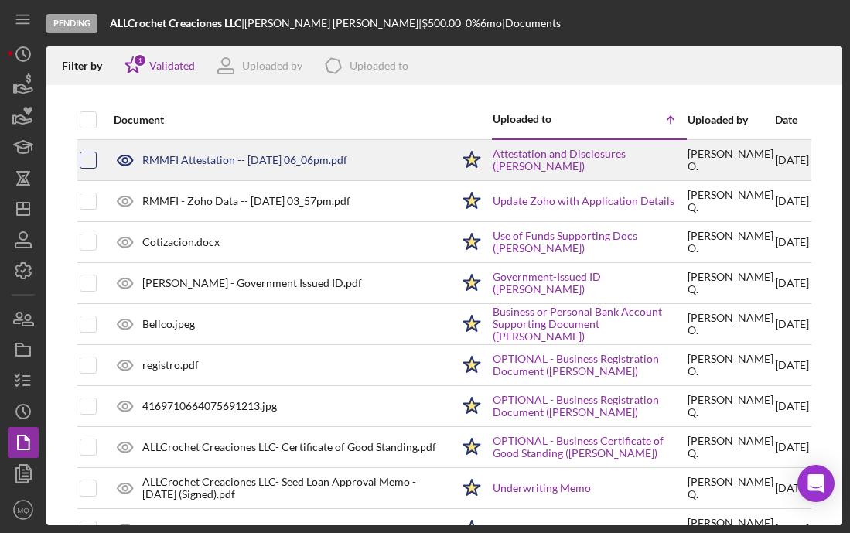
click at [90, 165] on input "checkbox" at bounding box center [87, 159] width 15 height 15
checkbox input "true"
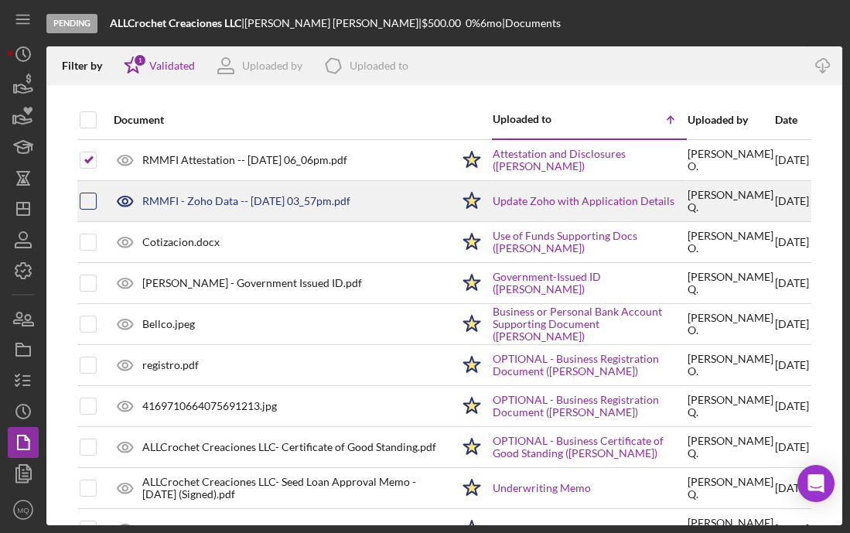
click at [88, 206] on input "checkbox" at bounding box center [87, 200] width 15 height 15
checkbox input "true"
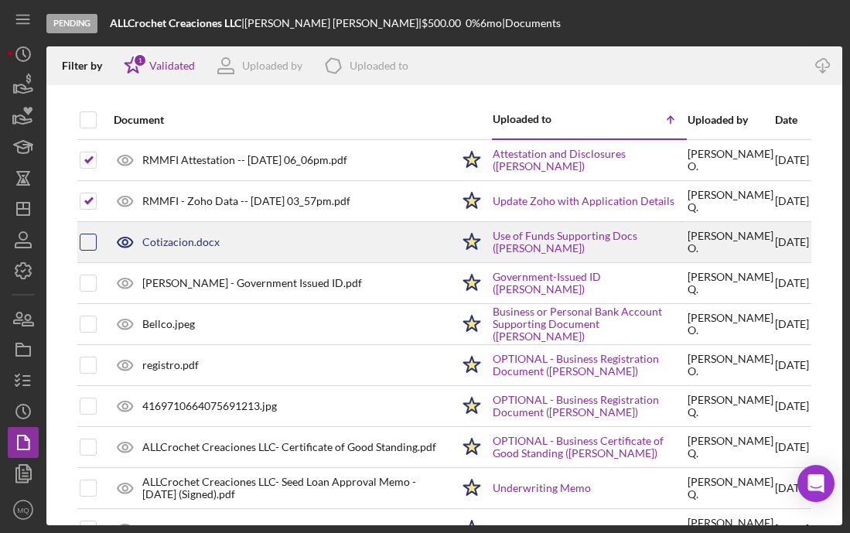
click at [89, 243] on input "checkbox" at bounding box center [87, 241] width 15 height 15
checkbox input "true"
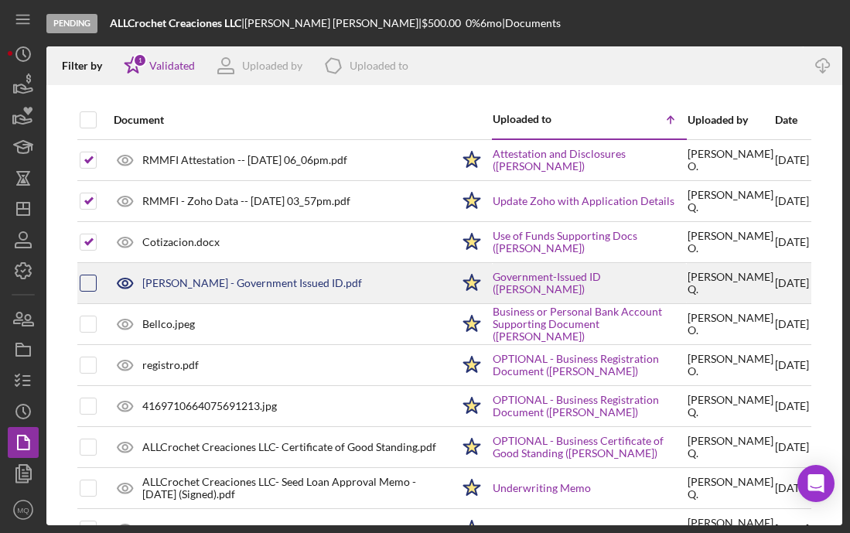
click at [87, 289] on input "checkbox" at bounding box center [87, 282] width 15 height 15
checkbox input "true"
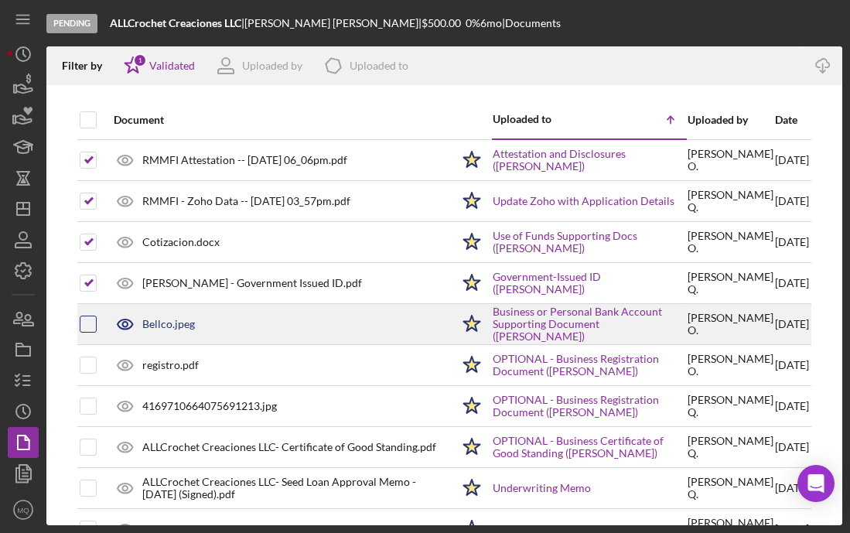
click at [84, 323] on input "checkbox" at bounding box center [87, 323] width 15 height 15
checkbox input "true"
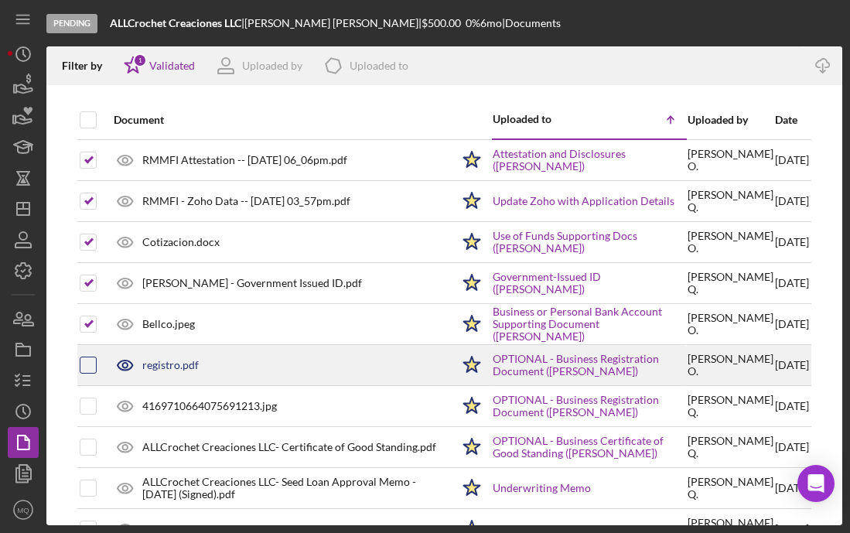
click at [87, 363] on input "checkbox" at bounding box center [87, 364] width 15 height 15
checkbox input "true"
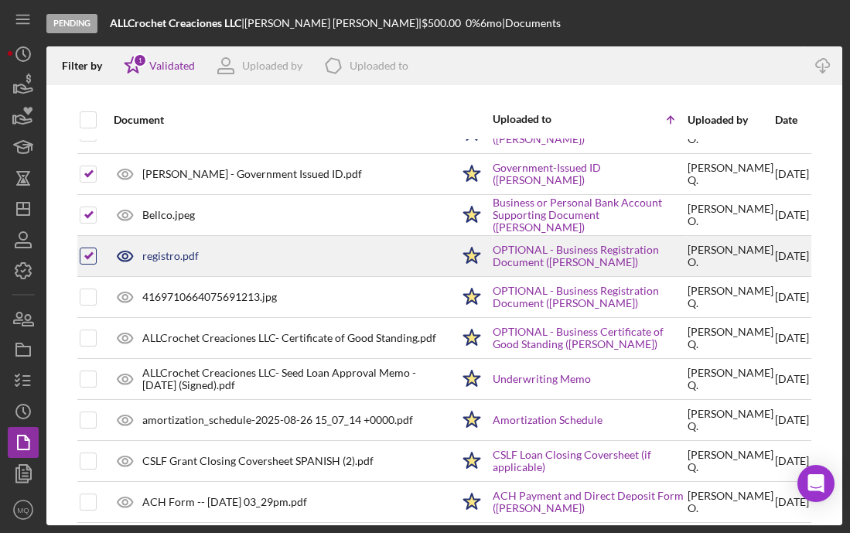
scroll to position [179, 0]
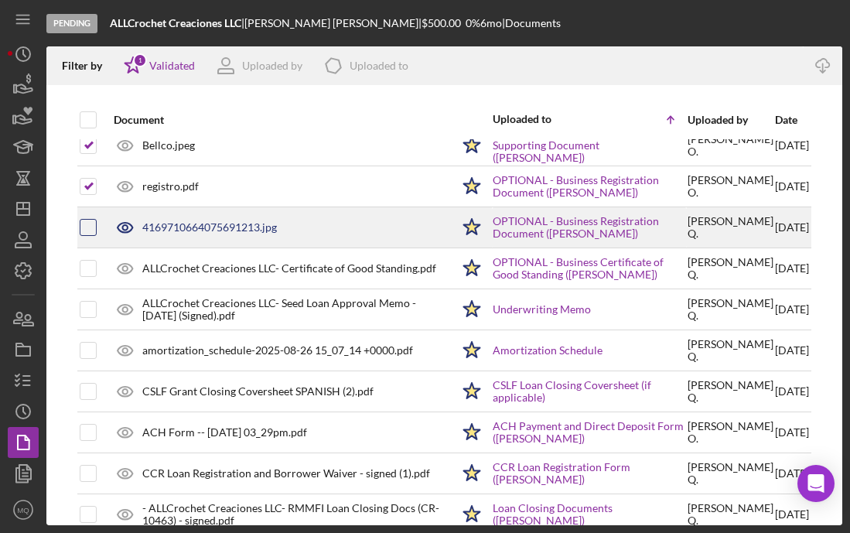
click at [87, 229] on input "checkbox" at bounding box center [87, 227] width 15 height 15
checkbox input "true"
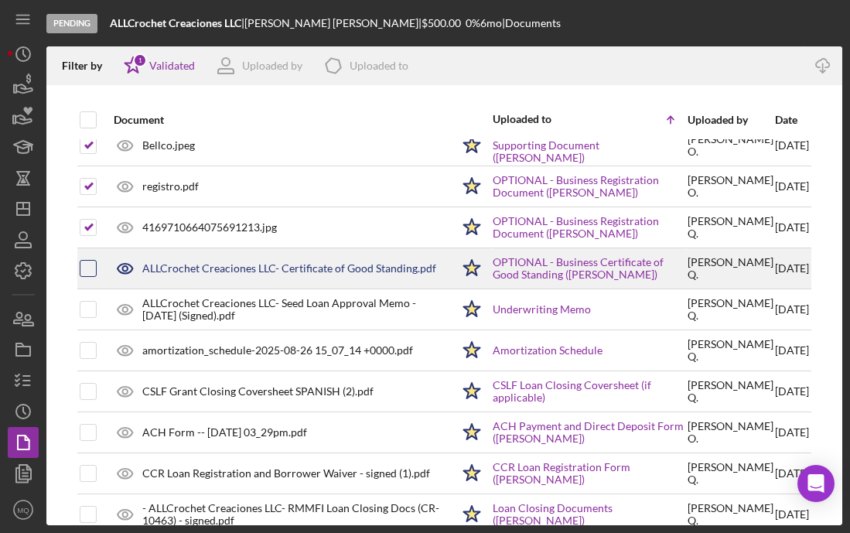
click at [90, 264] on input "checkbox" at bounding box center [87, 268] width 15 height 15
checkbox input "true"
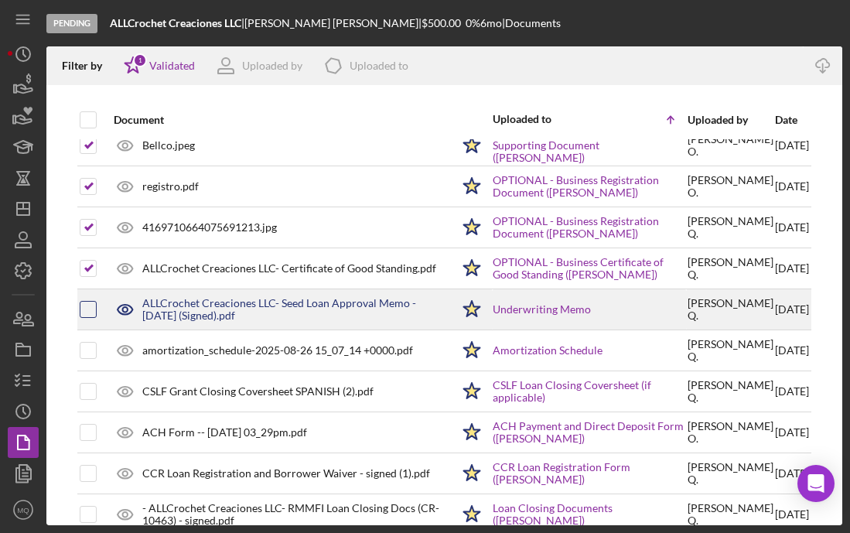
click at [89, 313] on input "checkbox" at bounding box center [87, 309] width 15 height 15
click at [91, 306] on input "checkbox" at bounding box center [87, 309] width 15 height 15
checkbox input "false"
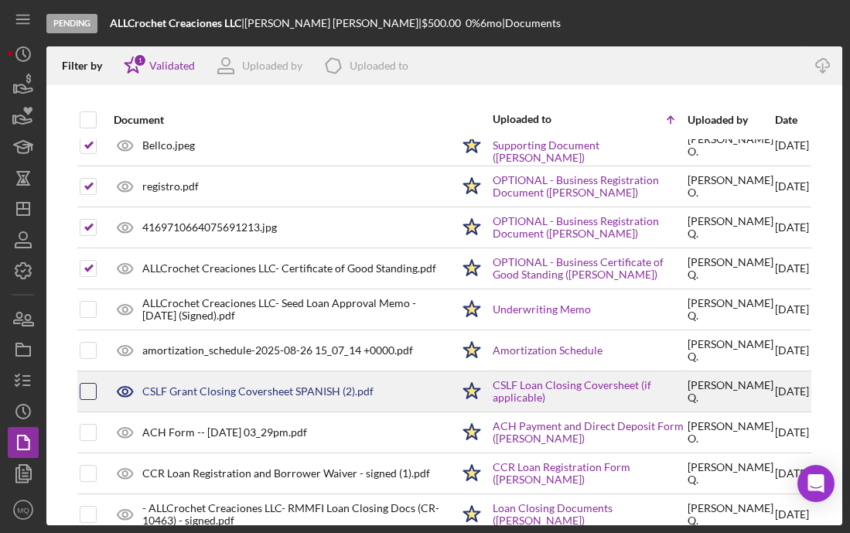
scroll to position [245, 0]
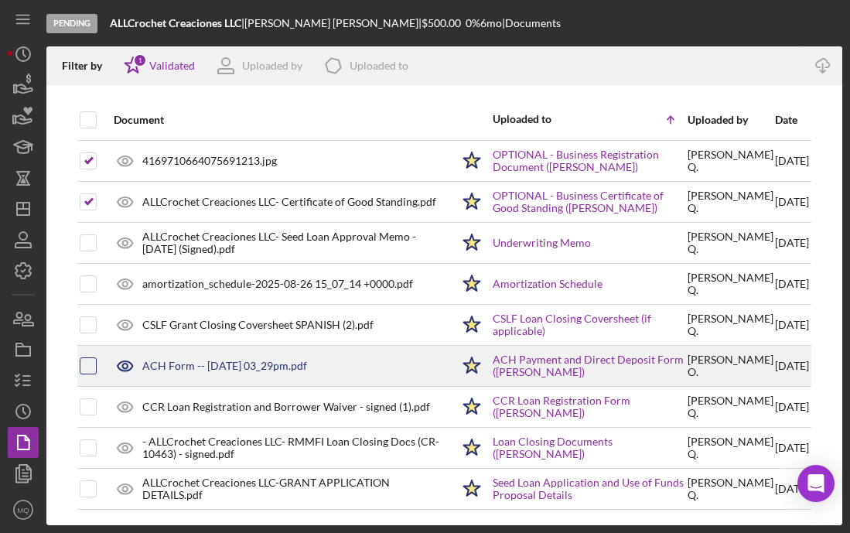
click at [91, 365] on input "checkbox" at bounding box center [87, 365] width 15 height 15
checkbox input "true"
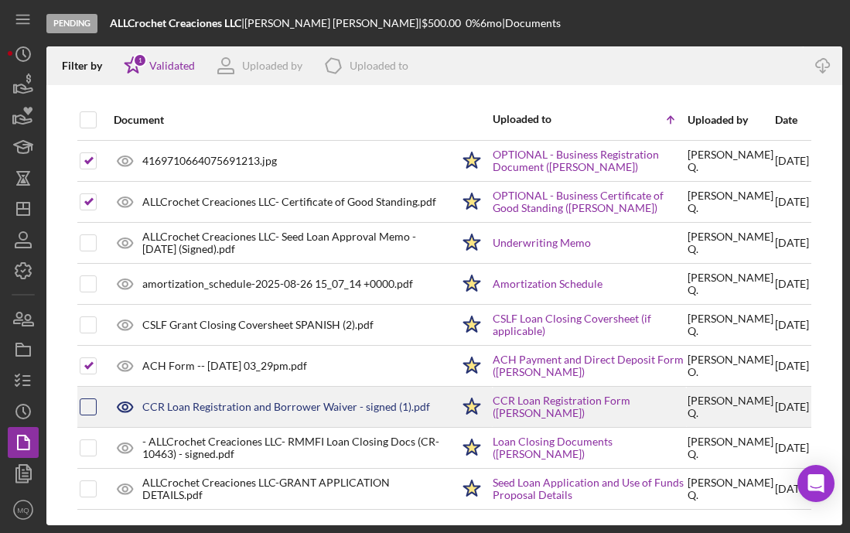
click at [92, 405] on input "checkbox" at bounding box center [87, 406] width 15 height 15
checkbox input "true"
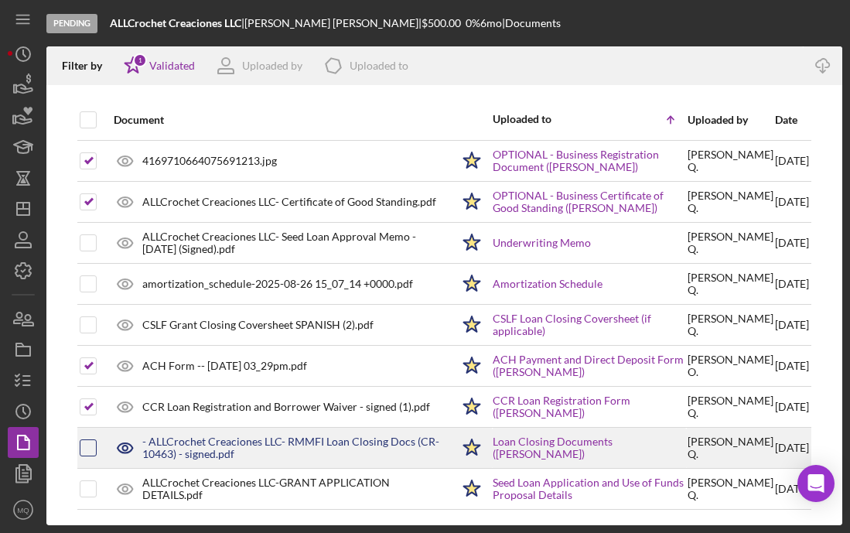
click at [88, 455] on input "checkbox" at bounding box center [87, 447] width 15 height 15
checkbox input "true"
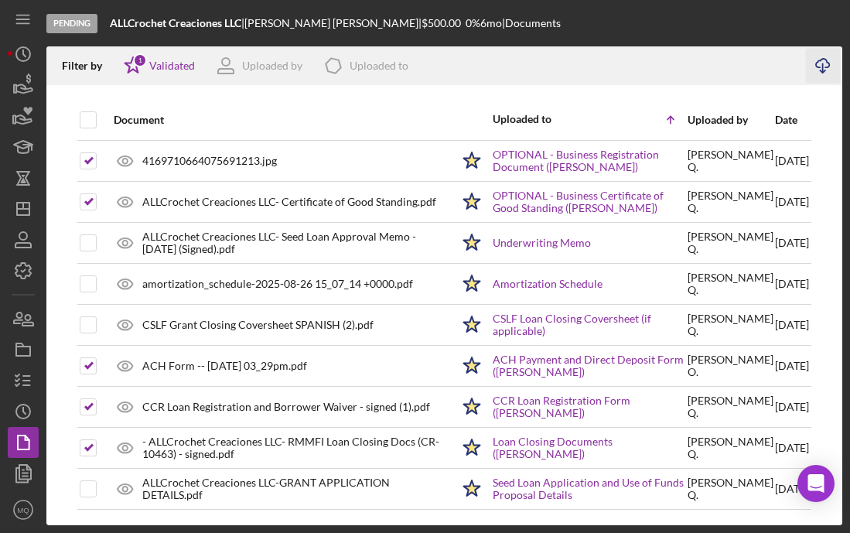
click at [695, 72] on polyline "button" at bounding box center [822, 71] width 5 height 2
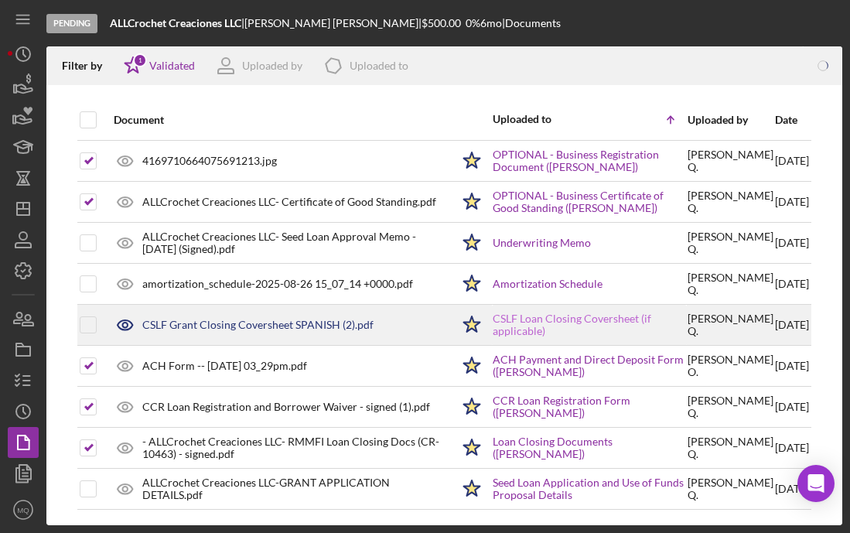
scroll to position [0, 0]
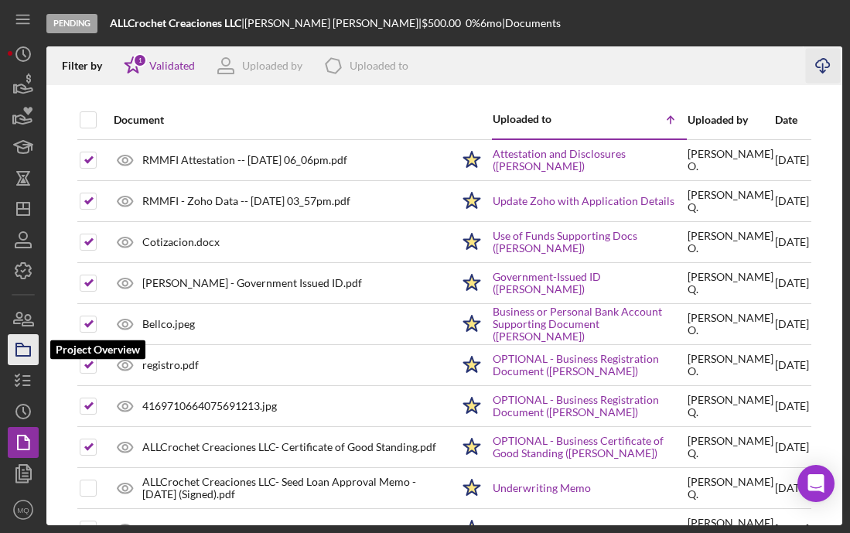
click at [17, 350] on icon "button" at bounding box center [23, 349] width 39 height 39
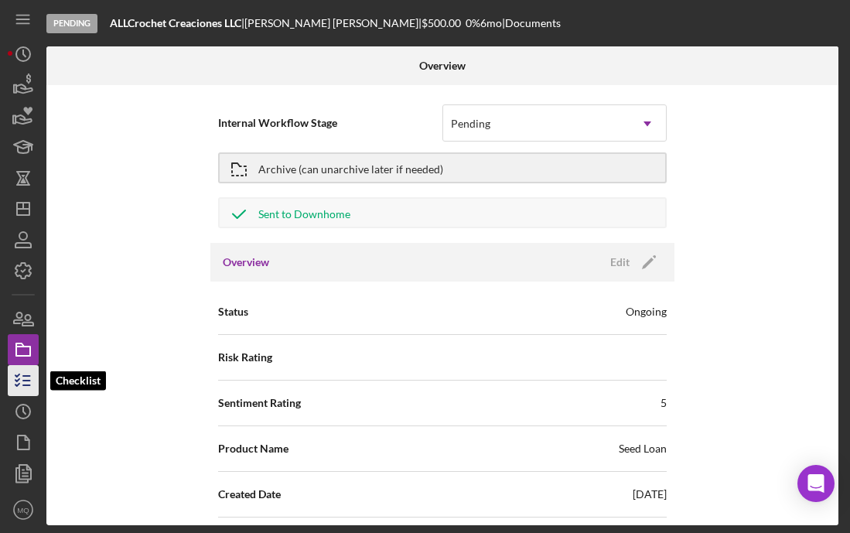
click at [26, 374] on icon "button" at bounding box center [23, 380] width 39 height 39
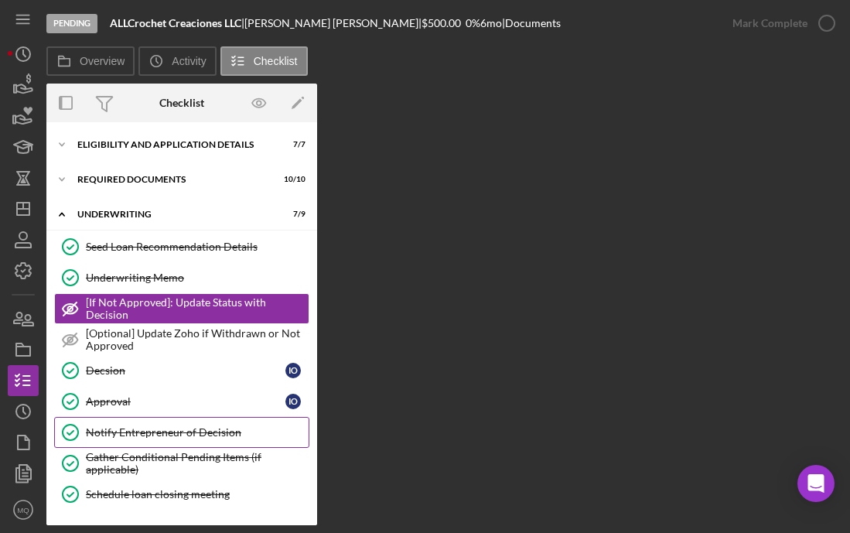
scroll to position [104, 0]
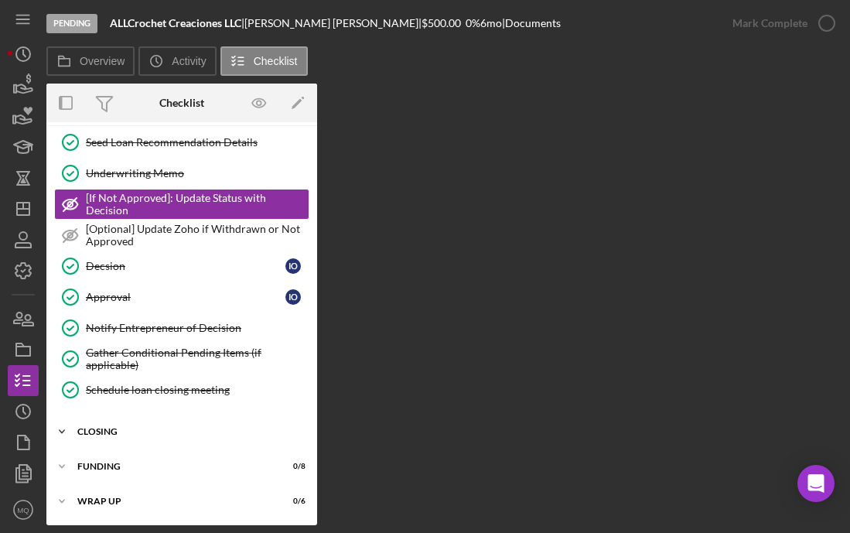
click at [142, 423] on div "Icon/Expander closing 12 / 14" at bounding box center [181, 431] width 271 height 31
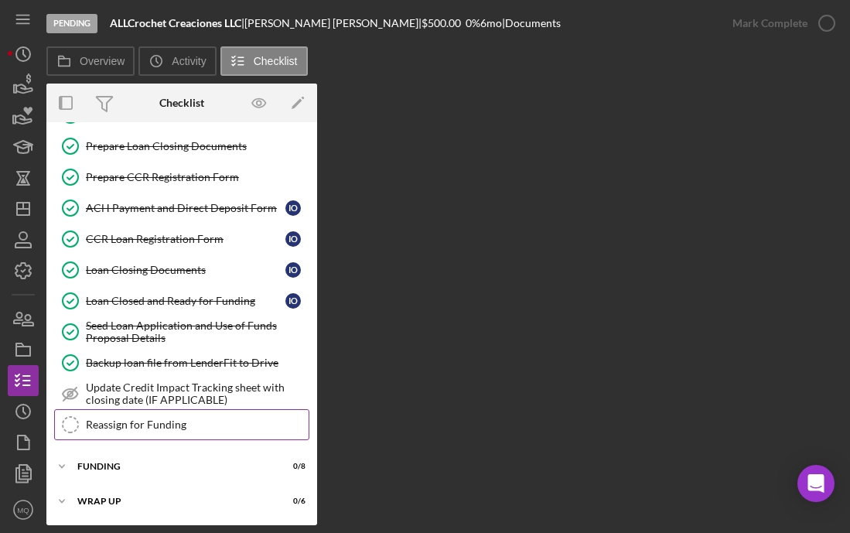
click at [175, 432] on link "Reassign for Funding Reassign for Funding" at bounding box center [181, 424] width 255 height 31
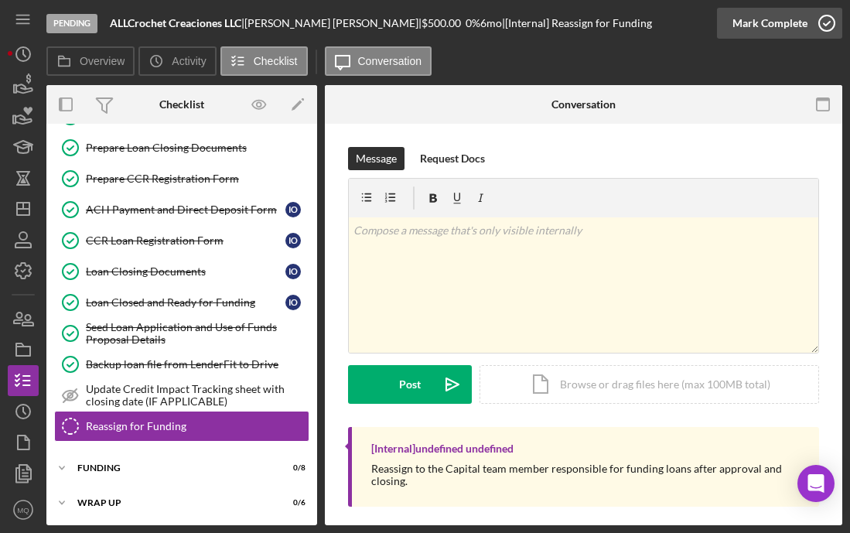
click at [695, 27] on icon "button" at bounding box center [827, 23] width 39 height 39
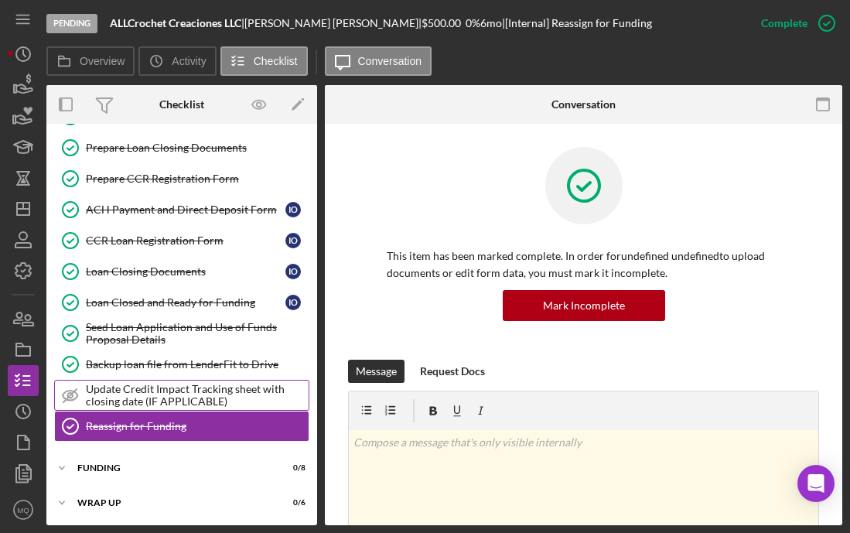
click at [230, 394] on div "Update Credit Impact Tracking sheet with closing date (IF APPLICABLE)" at bounding box center [197, 395] width 223 height 25
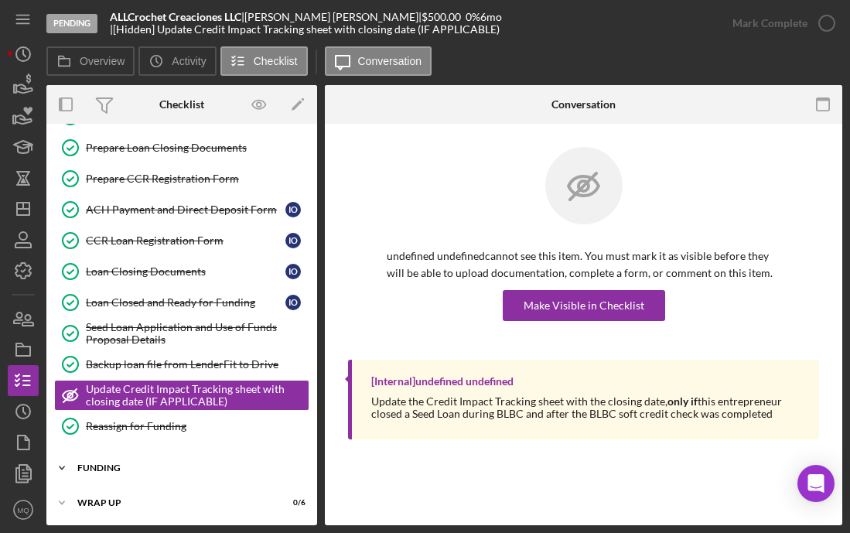
click at [115, 466] on div "FUNDING" at bounding box center [187, 467] width 220 height 9
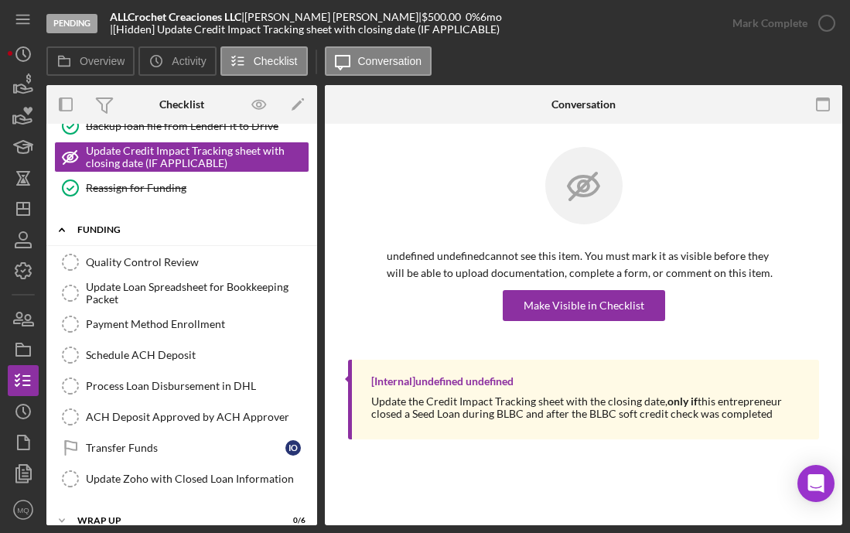
scroll to position [804, 0]
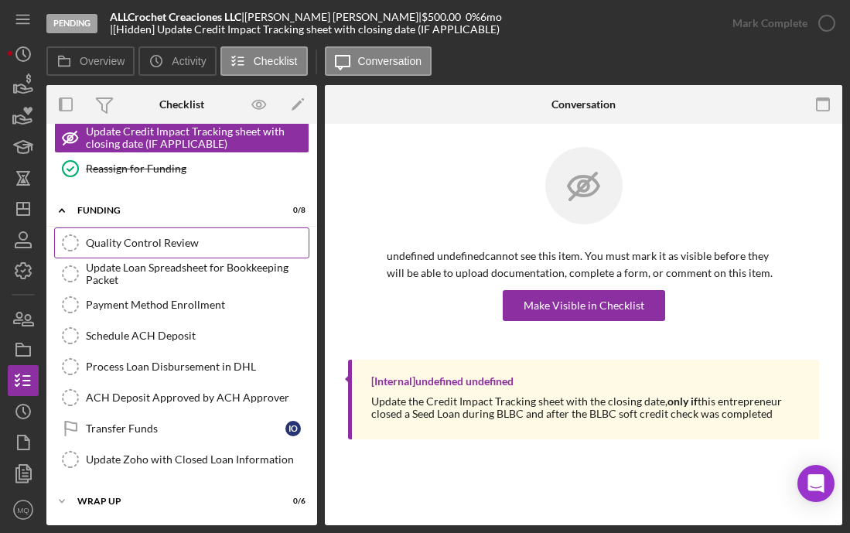
click at [217, 237] on div "Quality Control Review" at bounding box center [197, 243] width 223 height 12
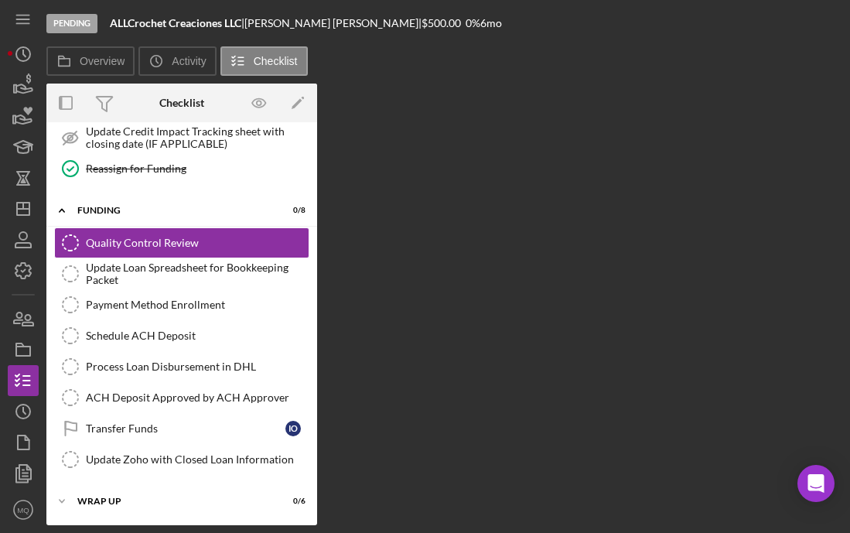
scroll to position [804, 0]
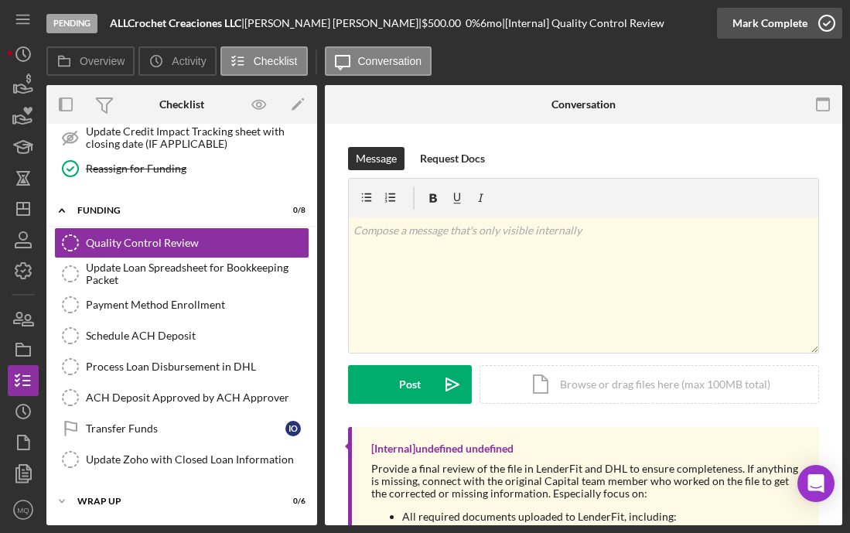
click at [695, 22] on icon "button" at bounding box center [827, 23] width 39 height 39
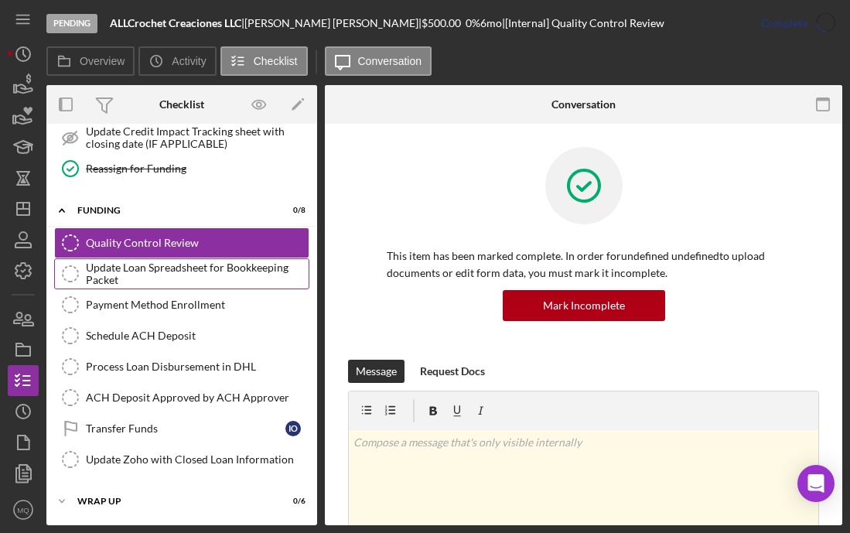
click at [237, 266] on div "Update Loan Spreadsheet for Bookkeeping Packet" at bounding box center [197, 273] width 223 height 25
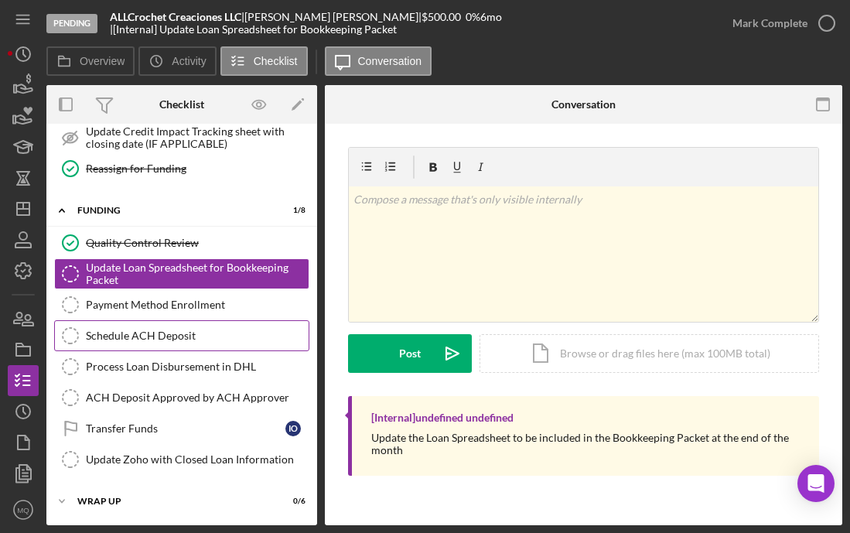
click at [192, 333] on div "Schedule ACH Deposit" at bounding box center [197, 336] width 223 height 12
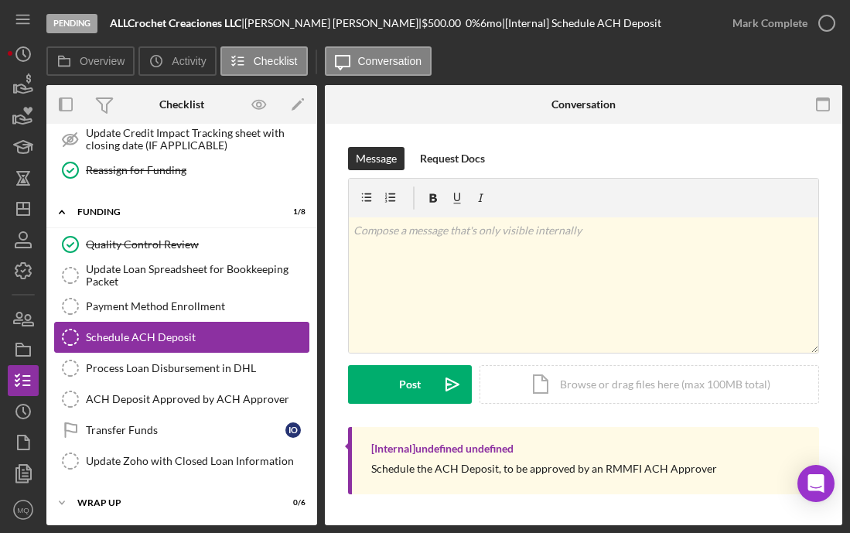
scroll to position [804, 0]
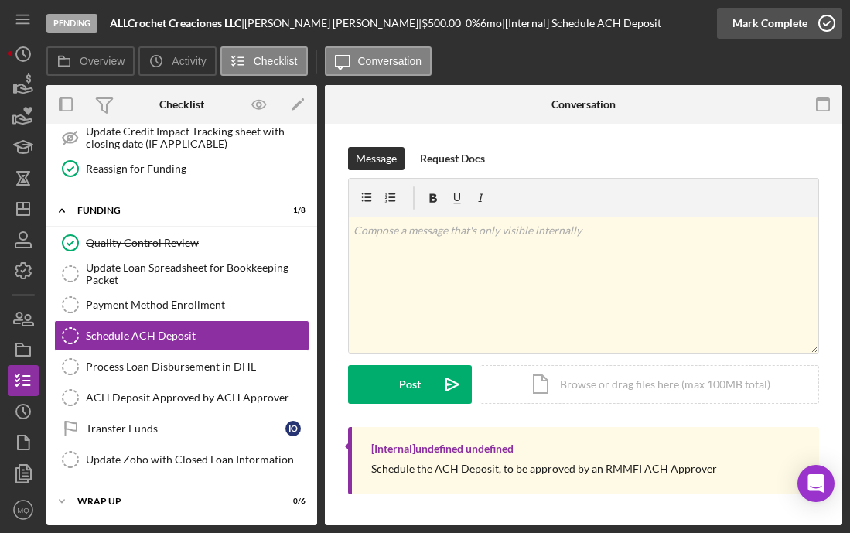
click at [695, 26] on icon "button" at bounding box center [827, 23] width 39 height 39
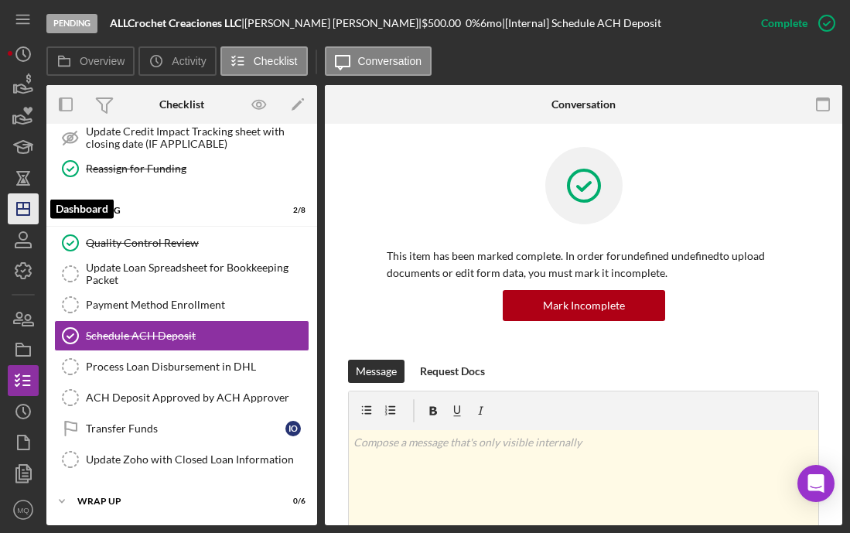
click at [23, 203] on line "button" at bounding box center [23, 206] width 0 height 6
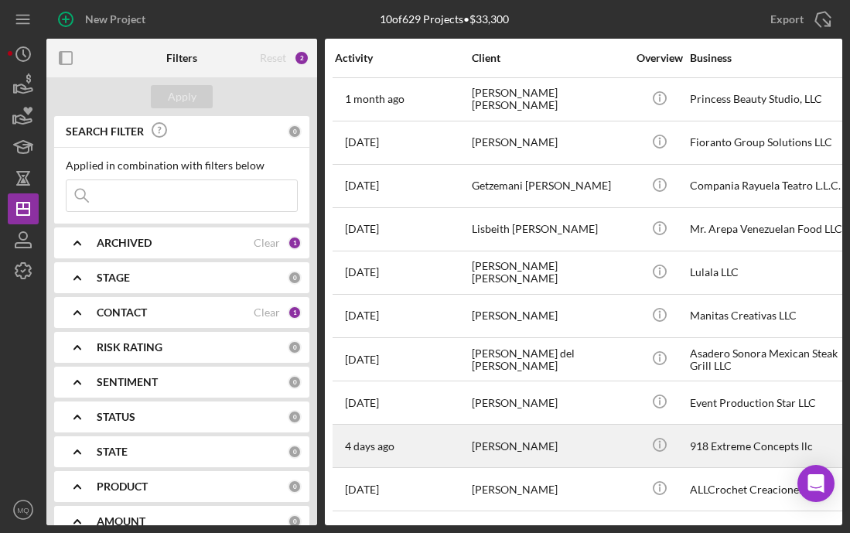
click at [534, 436] on div "[PERSON_NAME]" at bounding box center [549, 445] width 155 height 41
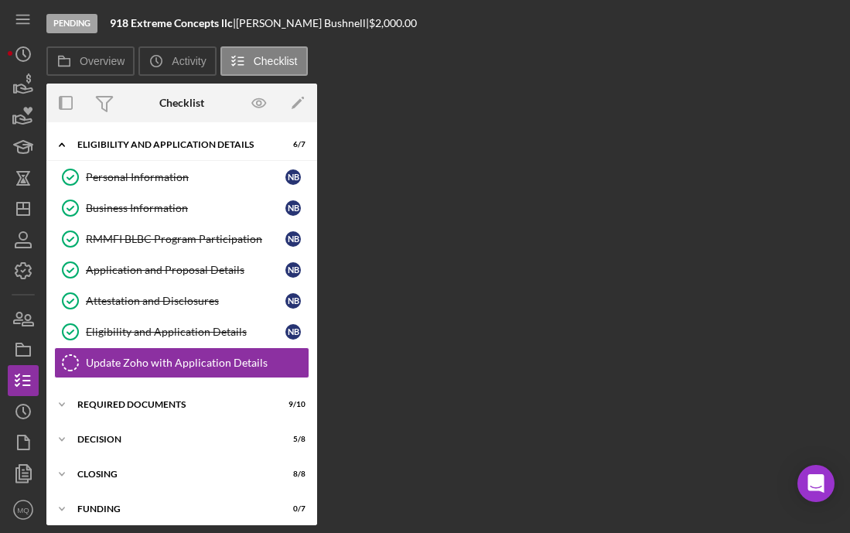
scroll to position [39, 0]
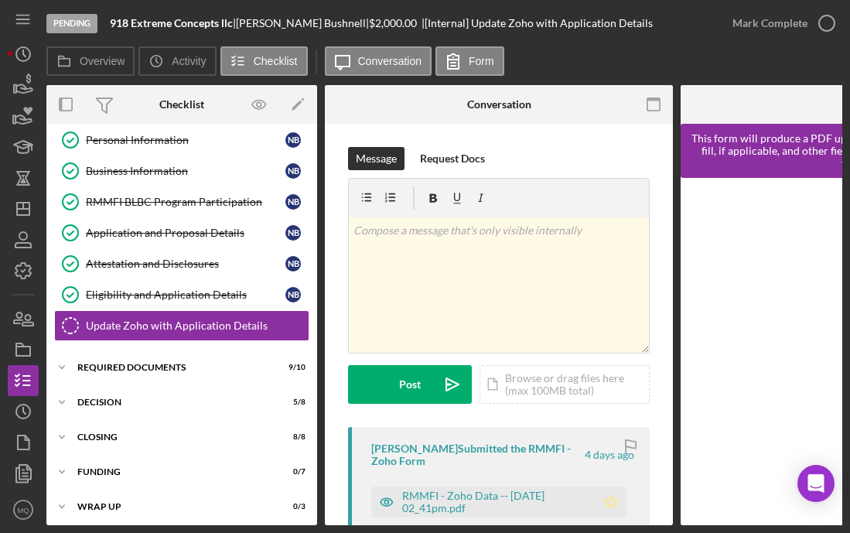
click at [602, 494] on icon "Icon/Star" at bounding box center [611, 502] width 31 height 31
click at [695, 18] on icon "button" at bounding box center [827, 23] width 39 height 39
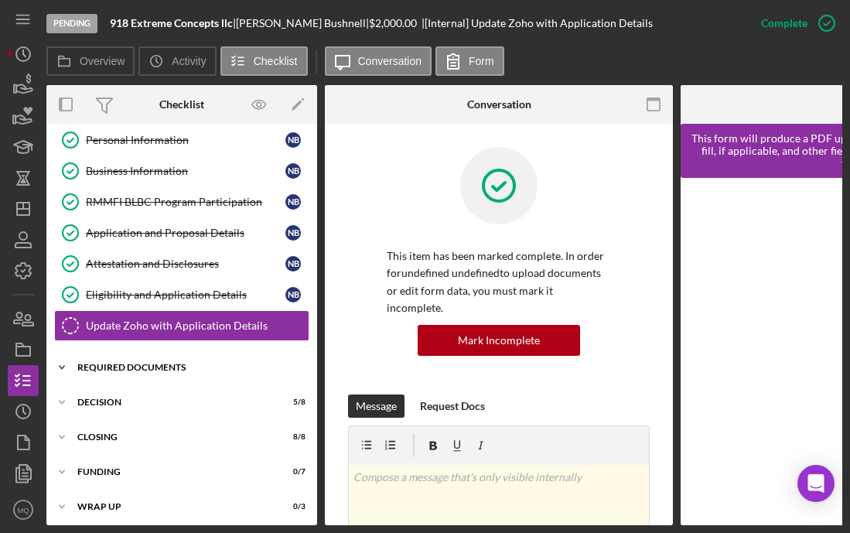
click at [197, 366] on div "Required Documents" at bounding box center [187, 367] width 220 height 9
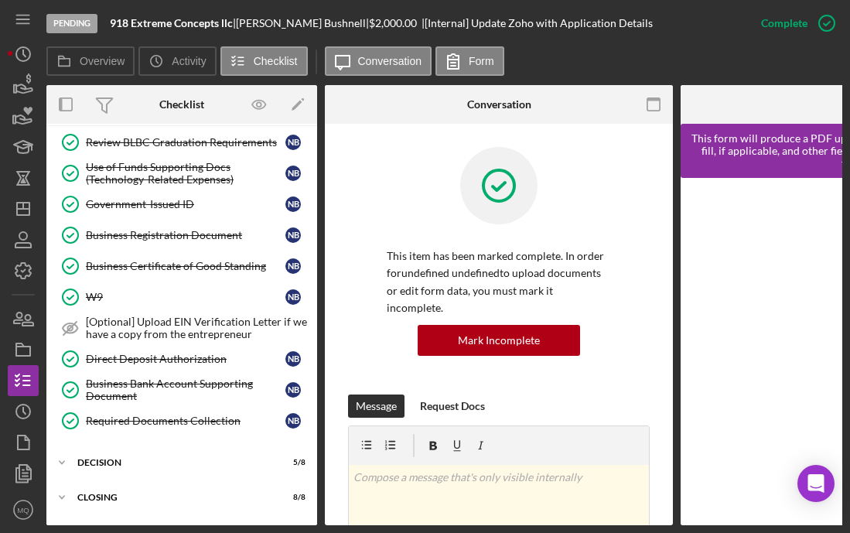
scroll to position [367, 0]
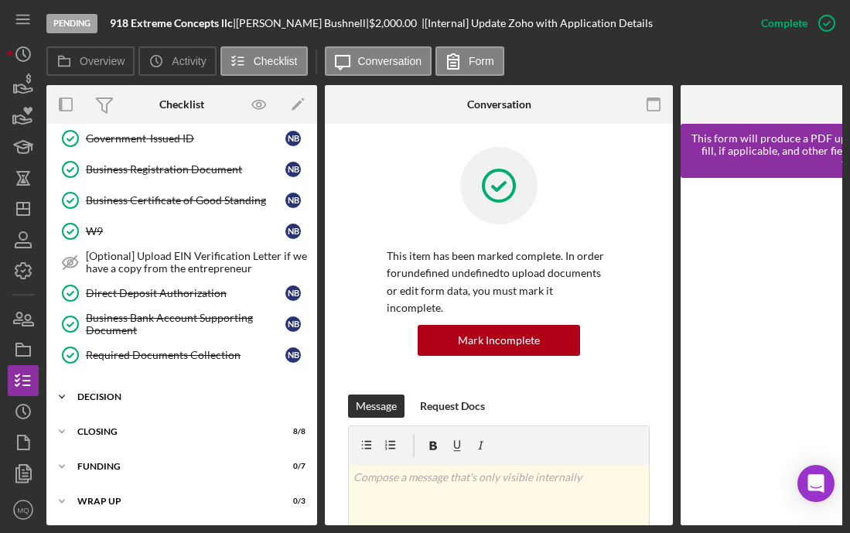
click at [153, 392] on div "Decision" at bounding box center [187, 396] width 220 height 9
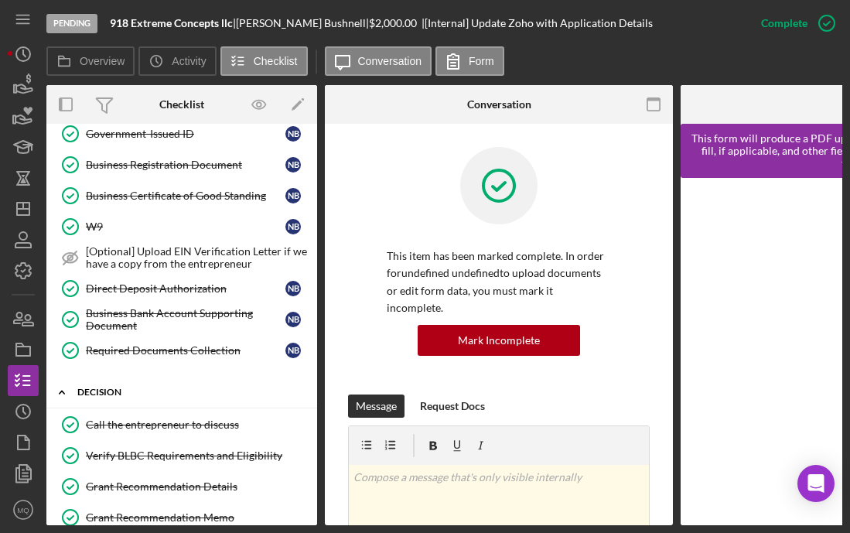
scroll to position [623, 0]
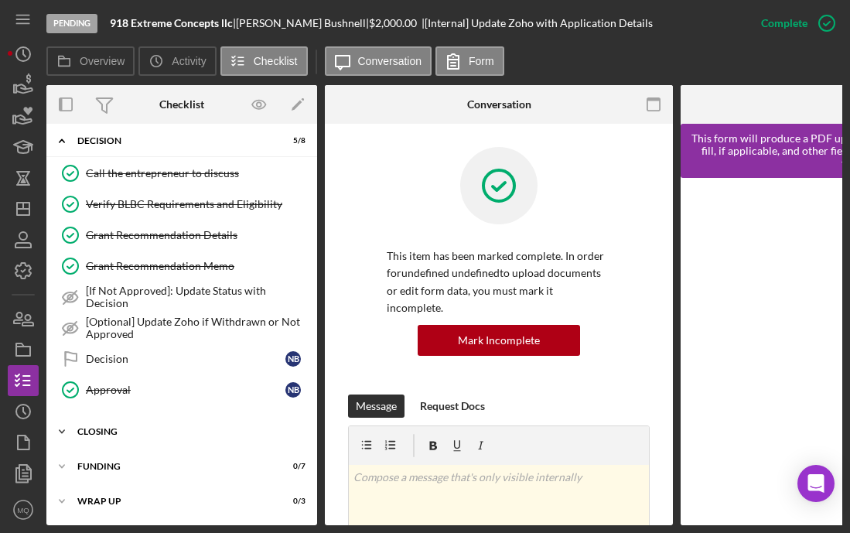
click at [119, 427] on div "Closing" at bounding box center [187, 431] width 220 height 9
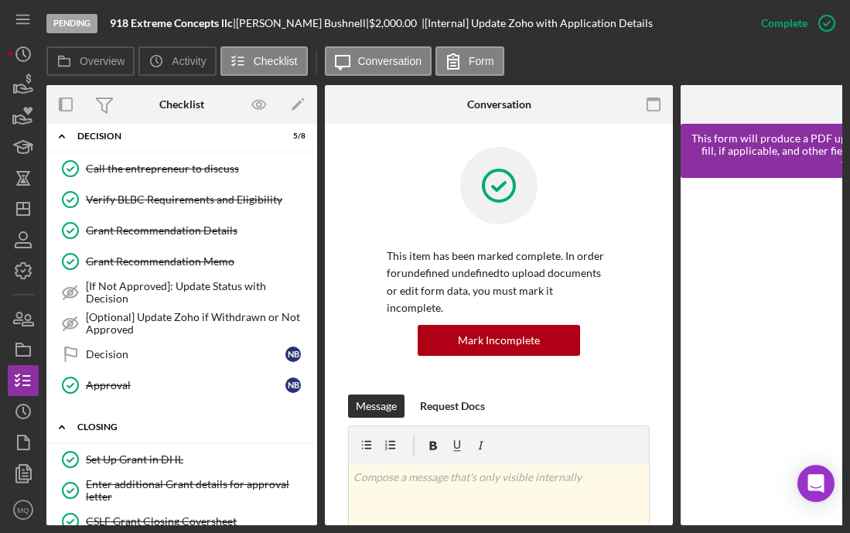
scroll to position [879, 0]
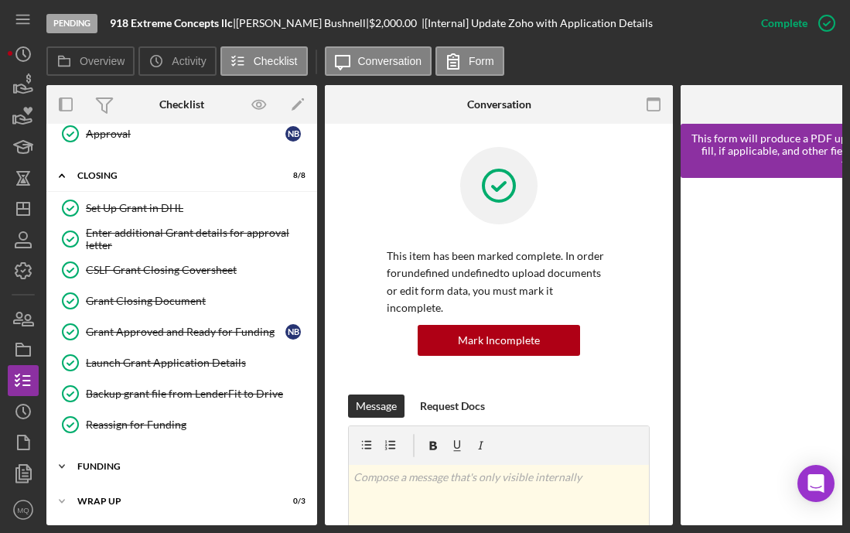
click at [118, 462] on div "Funding" at bounding box center [187, 466] width 220 height 9
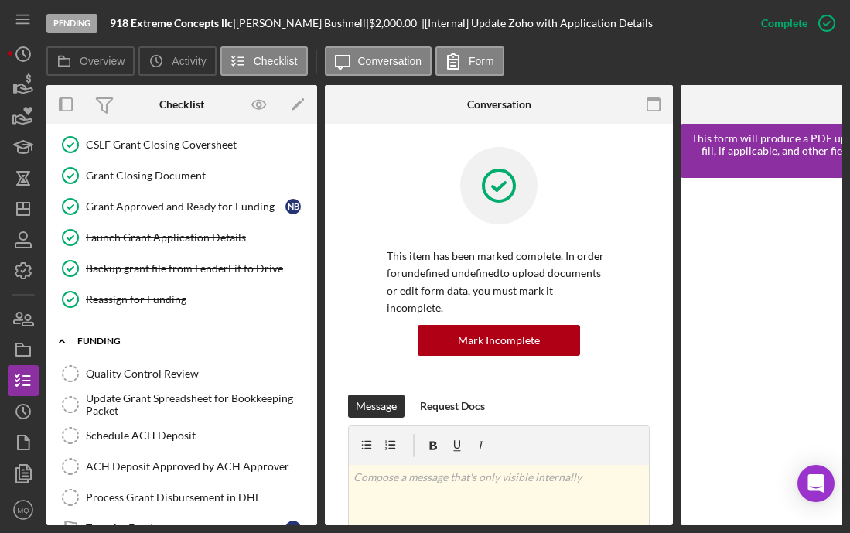
scroll to position [1104, 0]
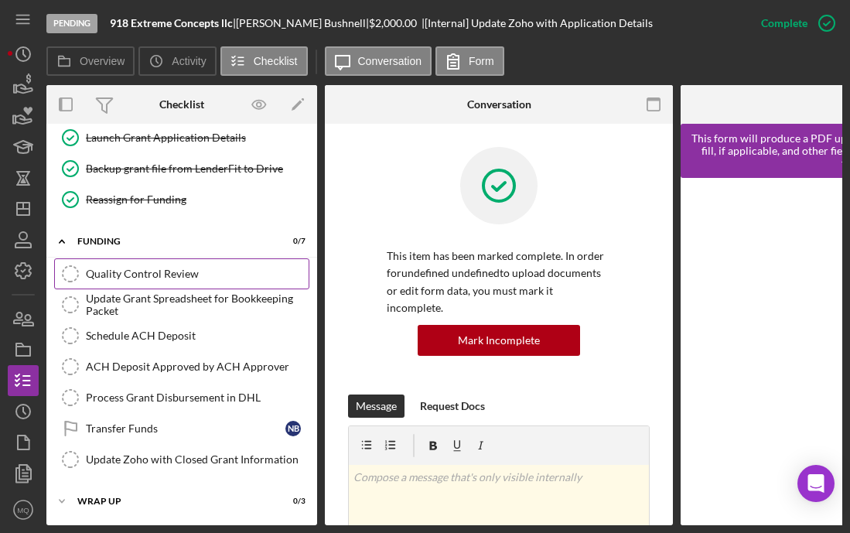
click at [206, 272] on div "Quality Control Review" at bounding box center [197, 274] width 223 height 12
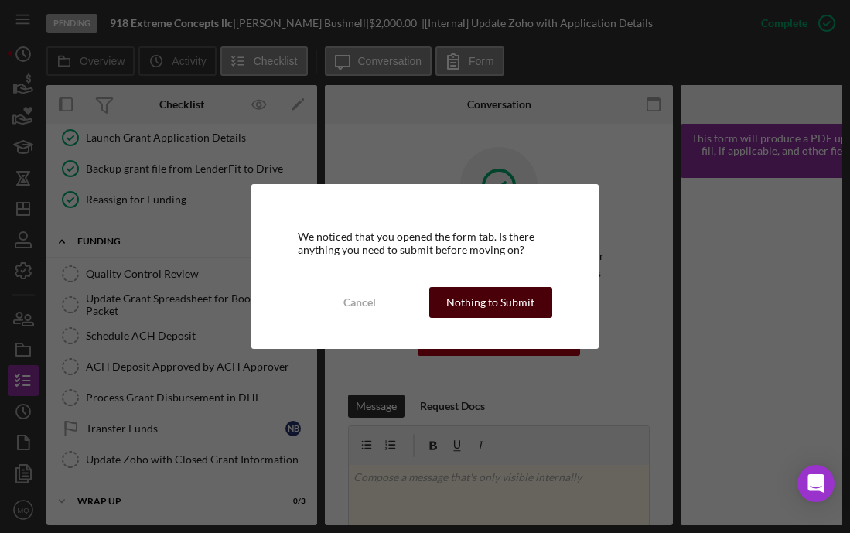
click at [507, 306] on div "Nothing to Submit" at bounding box center [490, 302] width 88 height 31
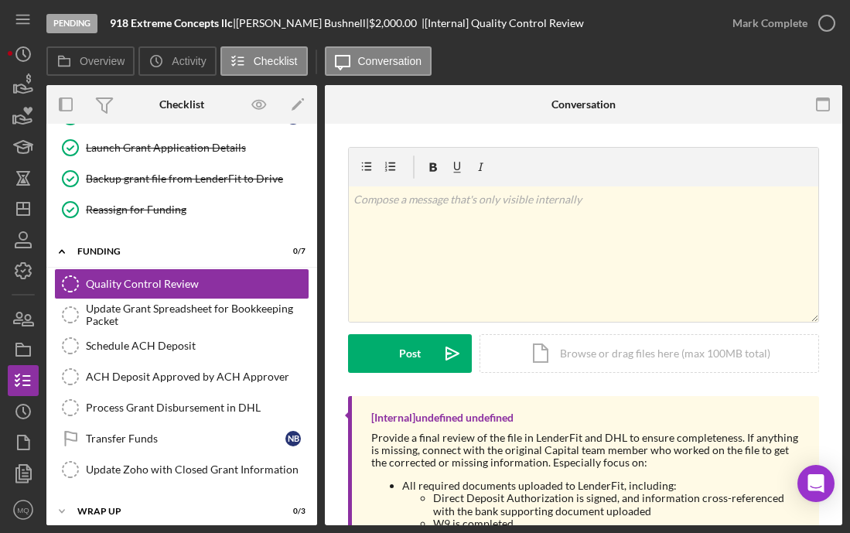
scroll to position [1099, 0]
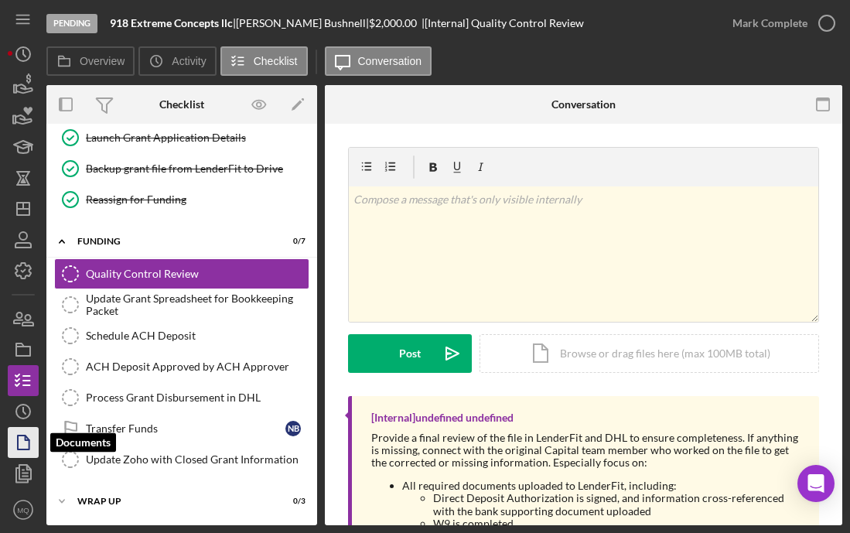
click at [19, 450] on icon "button" at bounding box center [23, 442] width 39 height 39
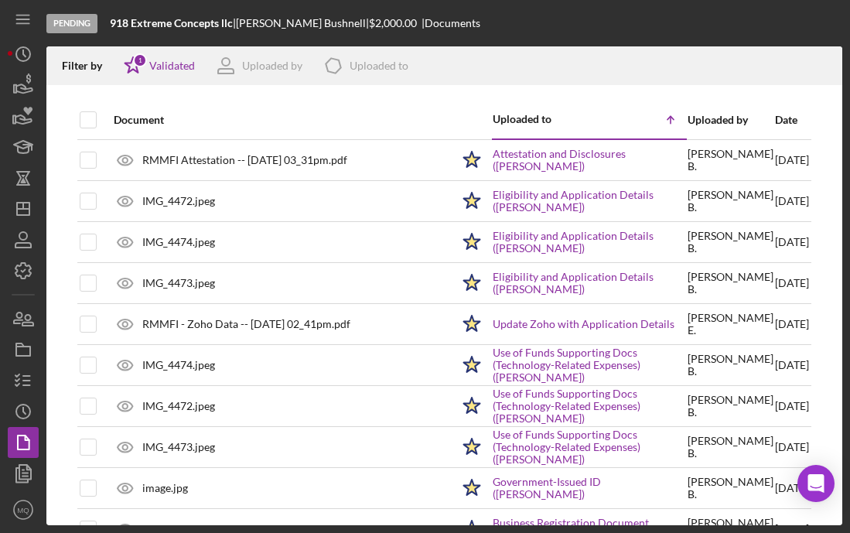
scroll to position [1, 0]
